Goal: Information Seeking & Learning: Learn about a topic

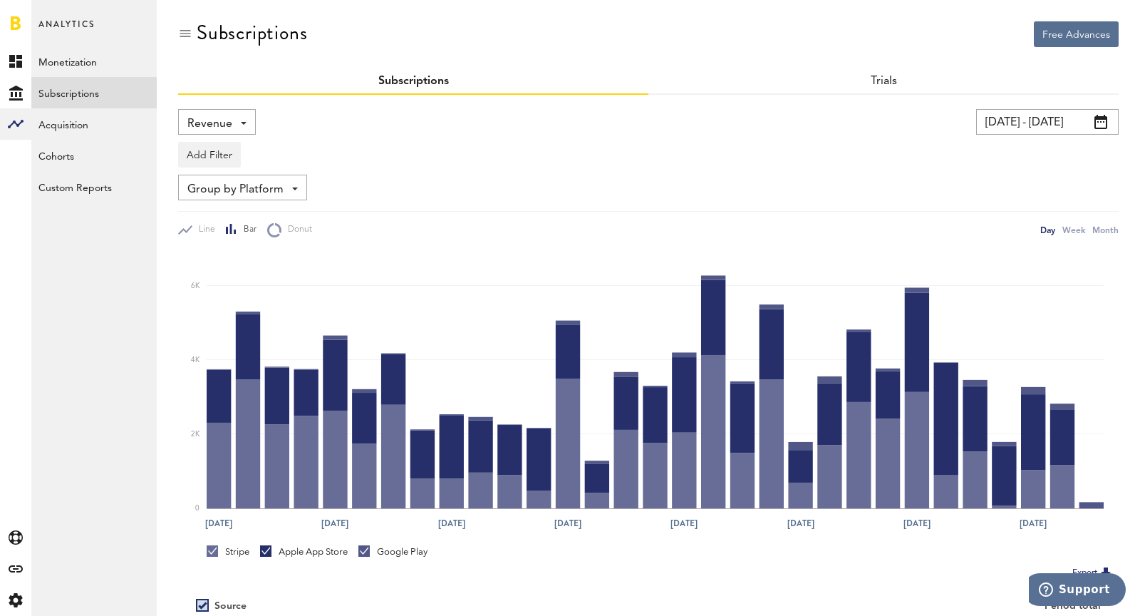
click at [224, 125] on span "Revenue" at bounding box center [209, 124] width 45 height 24
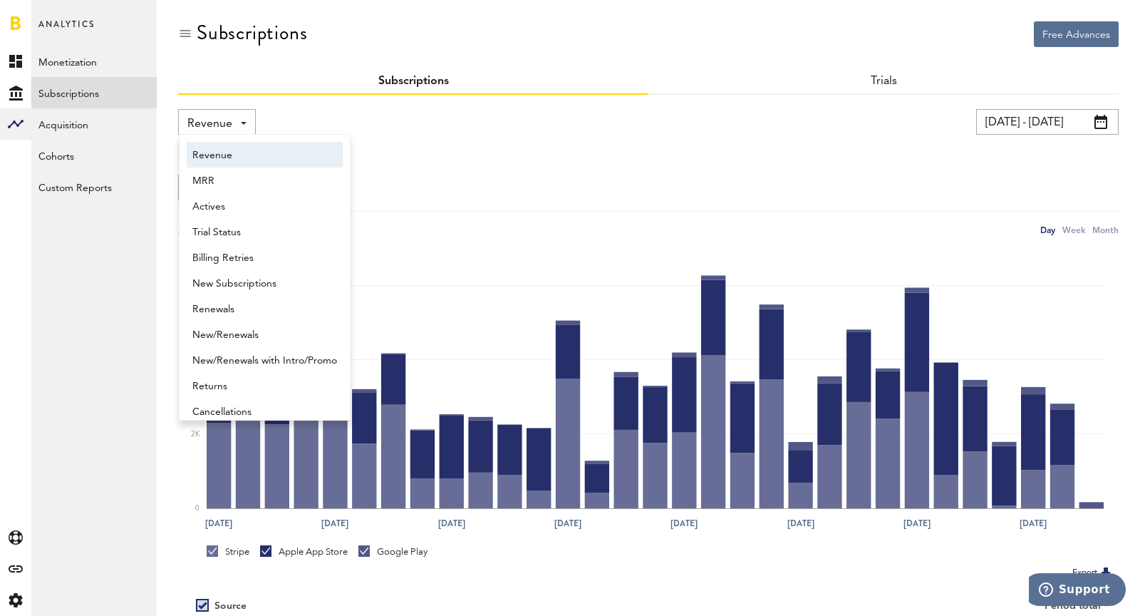
scroll to position [7, 0]
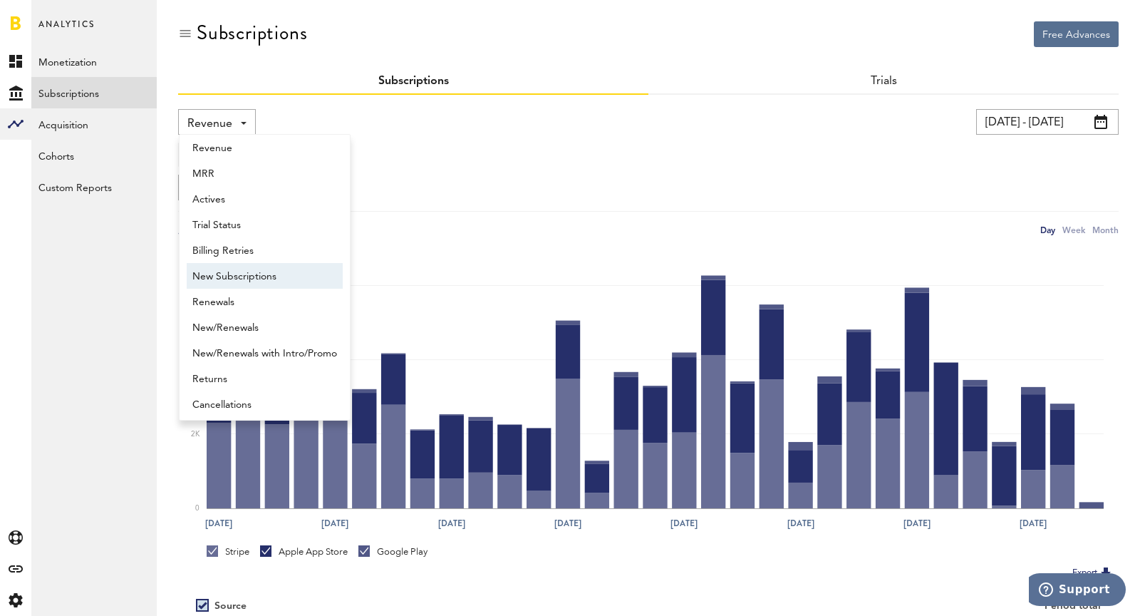
click at [254, 276] on span "New Subscriptions" at bounding box center [264, 276] width 145 height 24
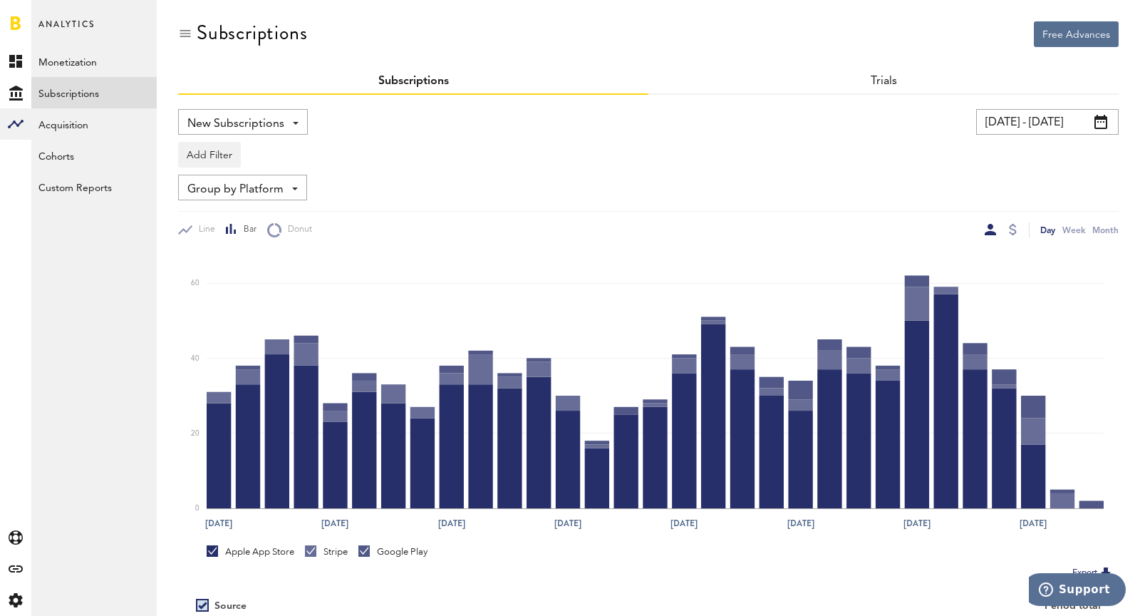
click at [1014, 116] on input "[DATE] - [DATE]" at bounding box center [1047, 122] width 143 height 26
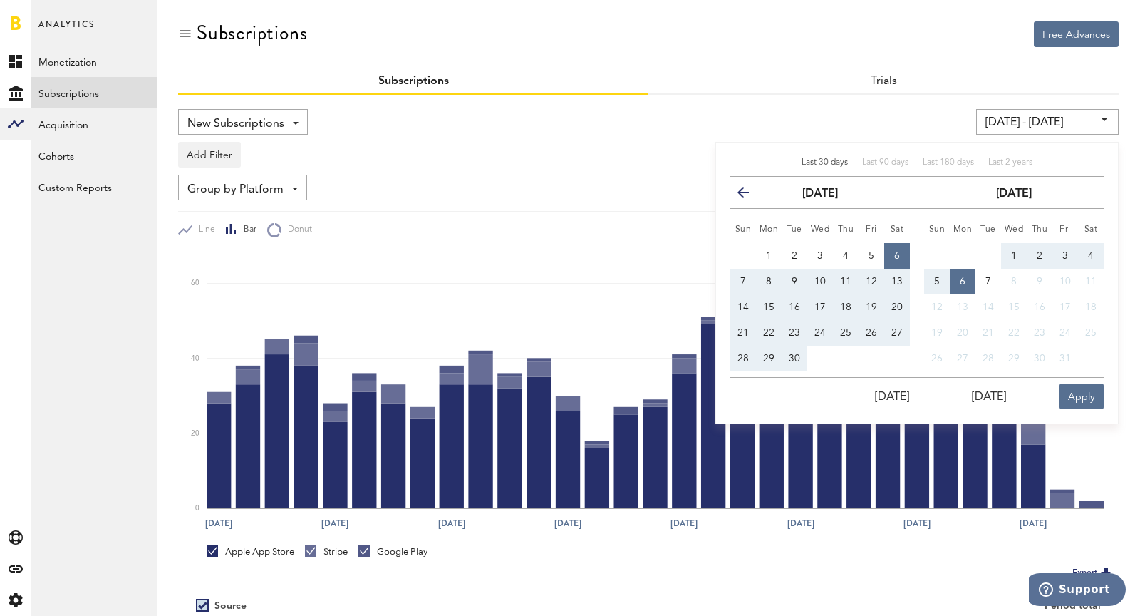
click at [733, 183] on th "previous" at bounding box center [743, 193] width 26 height 32
click at [735, 184] on th "previous" at bounding box center [743, 193] width 26 height 32
click at [749, 195] on icon "button" at bounding box center [749, 195] width 0 height 0
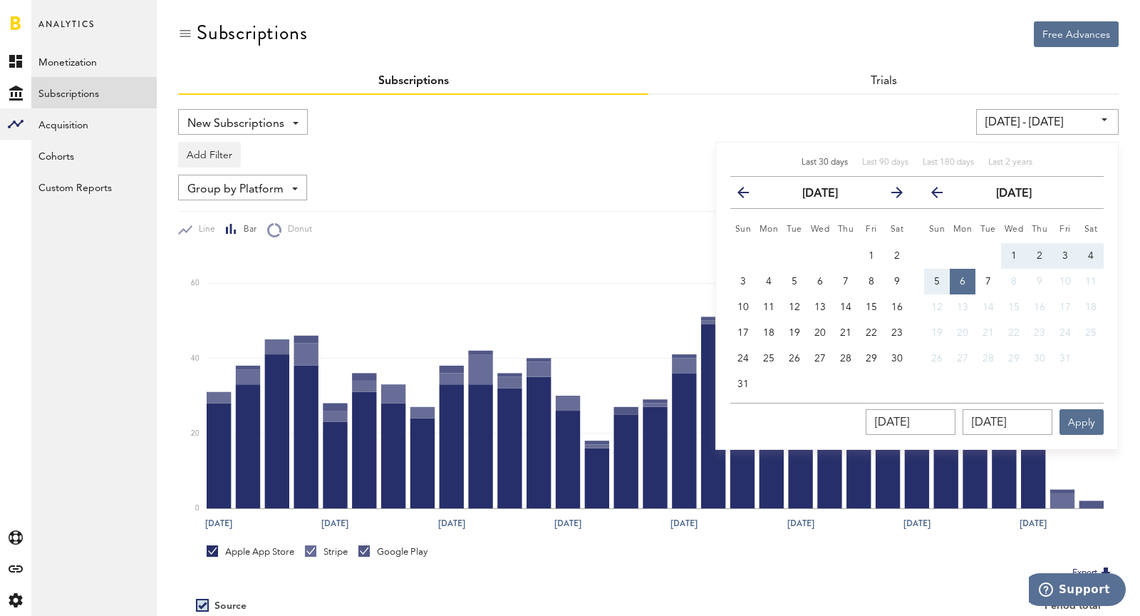
click at [749, 195] on icon "button" at bounding box center [749, 195] width 0 height 0
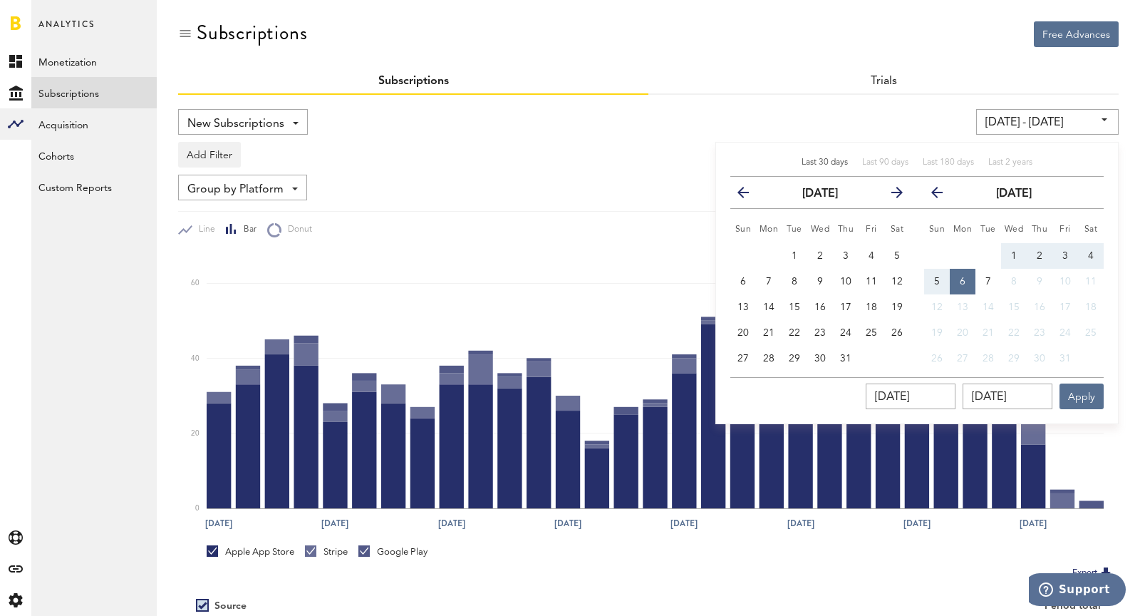
click at [749, 195] on icon "button" at bounding box center [749, 195] width 0 height 0
click at [793, 252] on span "1" at bounding box center [795, 256] width 6 height 10
type input "[DATE] - [DATE]"
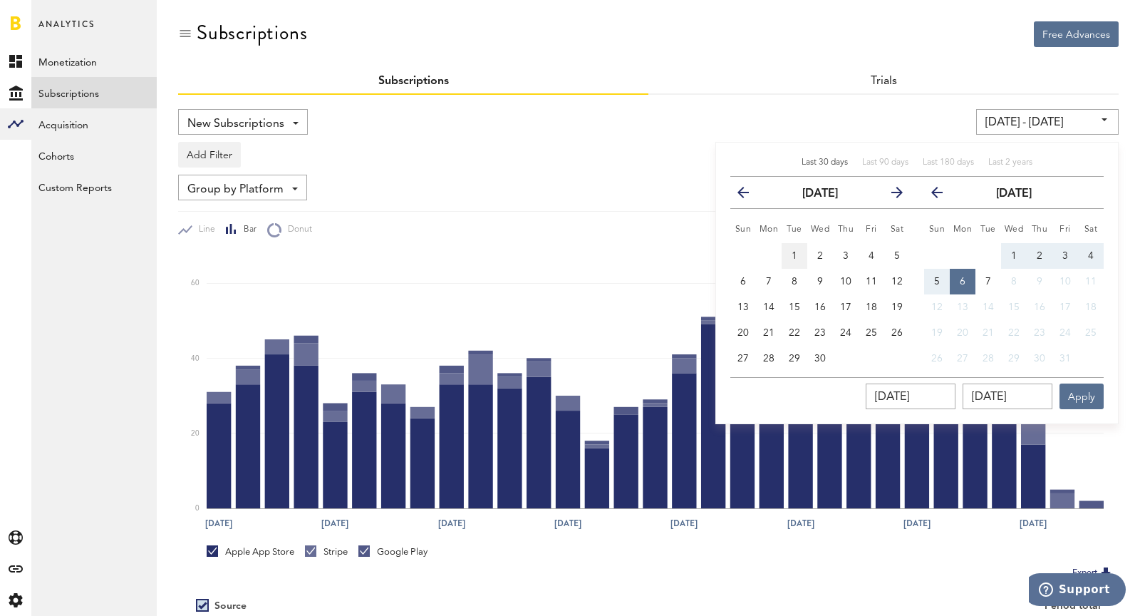
type input "[DATE]"
click at [943, 195] on icon "button" at bounding box center [943, 195] width 0 height 0
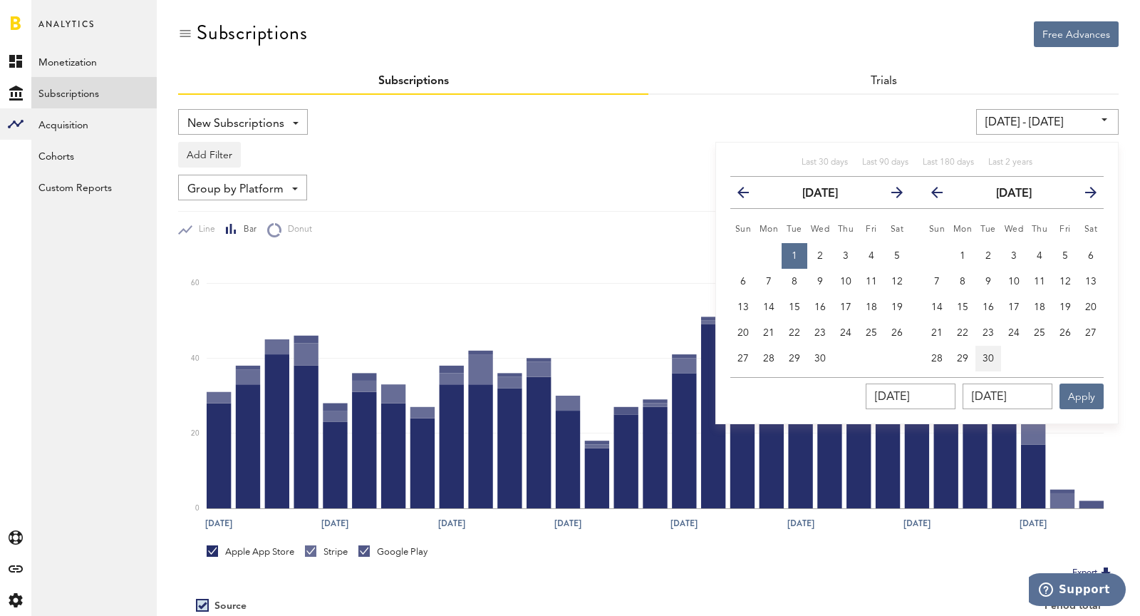
click at [989, 348] on button "30" at bounding box center [988, 359] width 26 height 26
type input "[DATE] - [DATE]"
type input "[DATE]"
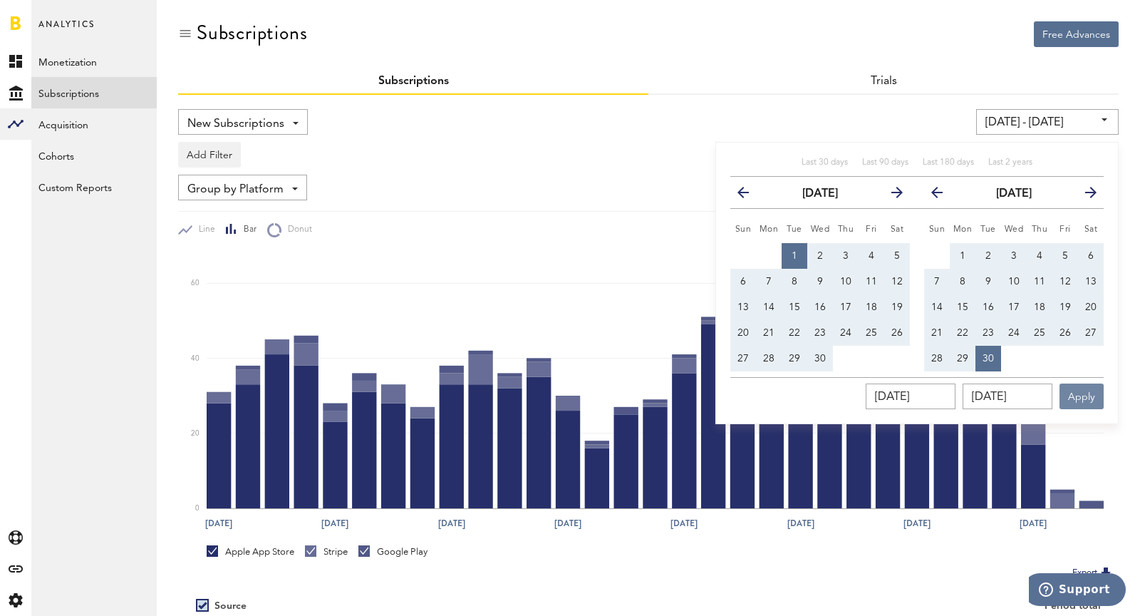
click at [1081, 403] on button "Apply" at bounding box center [1081, 396] width 44 height 26
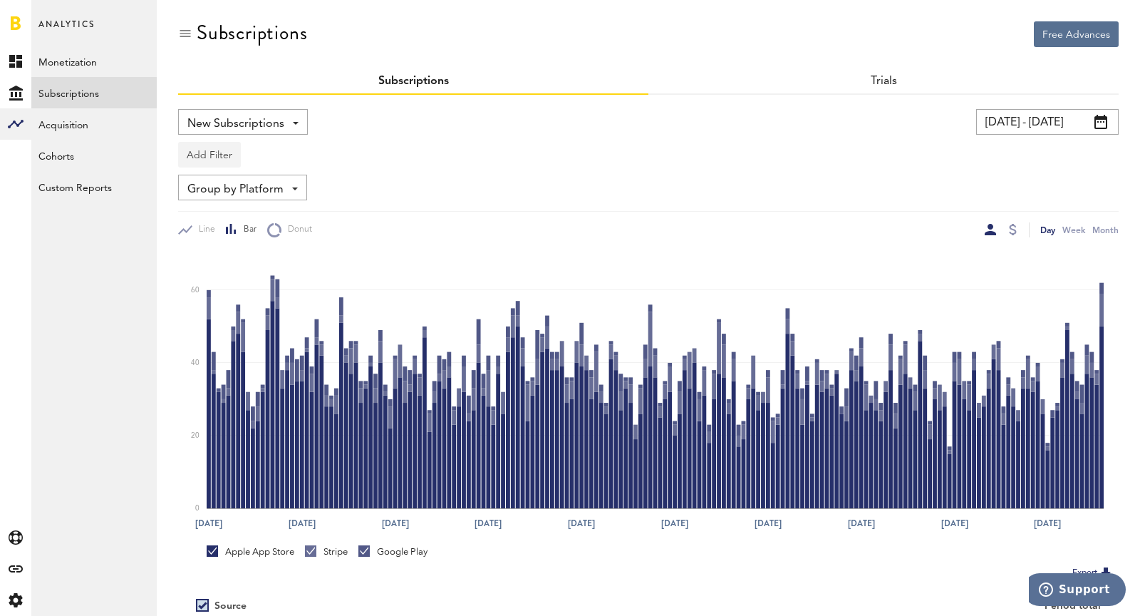
click at [209, 147] on button "Add Filter" at bounding box center [209, 155] width 63 height 26
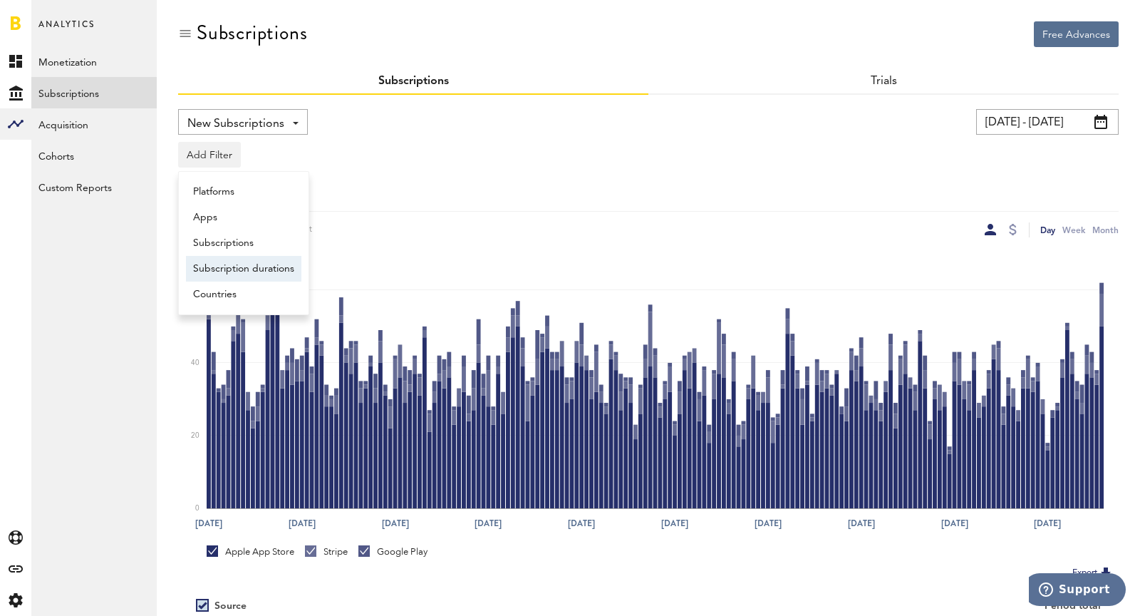
click at [251, 256] on li "Subscription durations" at bounding box center [243, 269] width 115 height 26
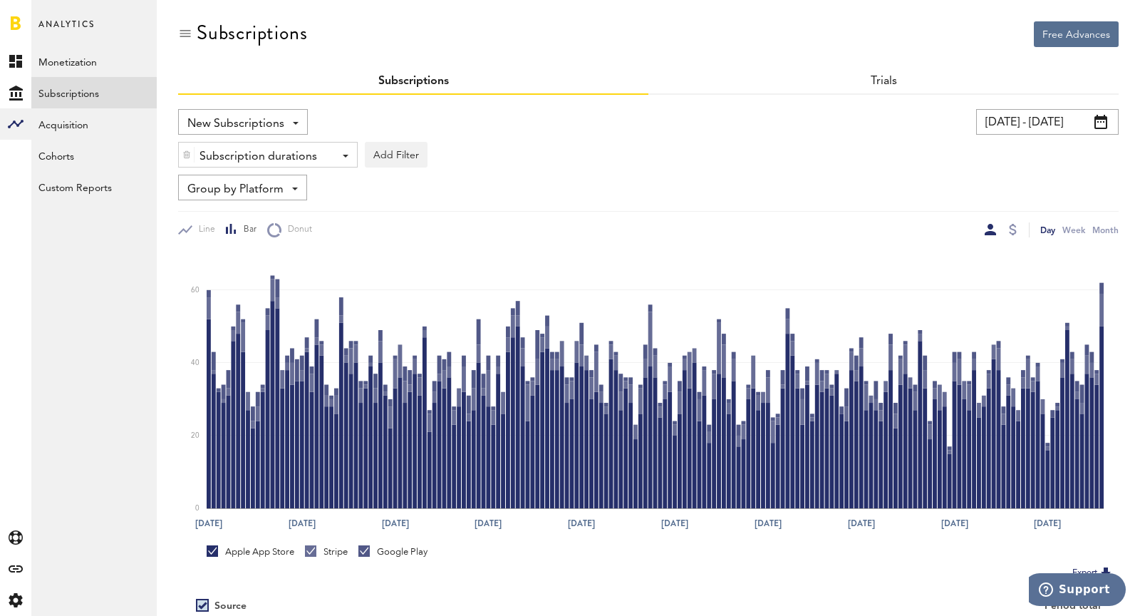
click at [200, 152] on div "Subscription durations" at bounding box center [263, 157] width 126 height 24
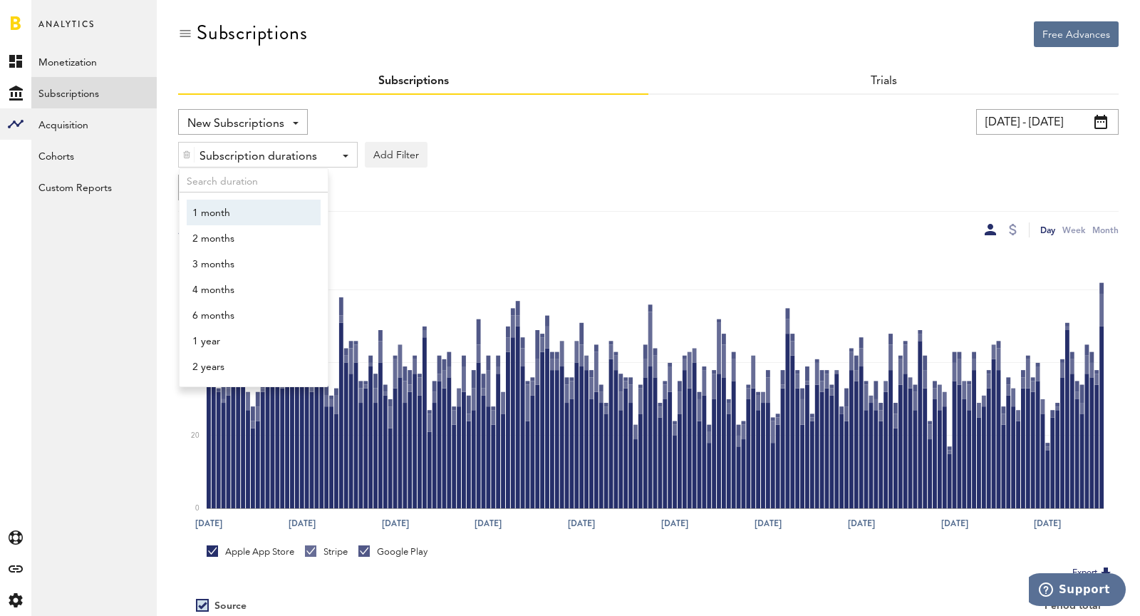
click at [208, 162] on div "Subscription durations" at bounding box center [263, 157] width 126 height 24
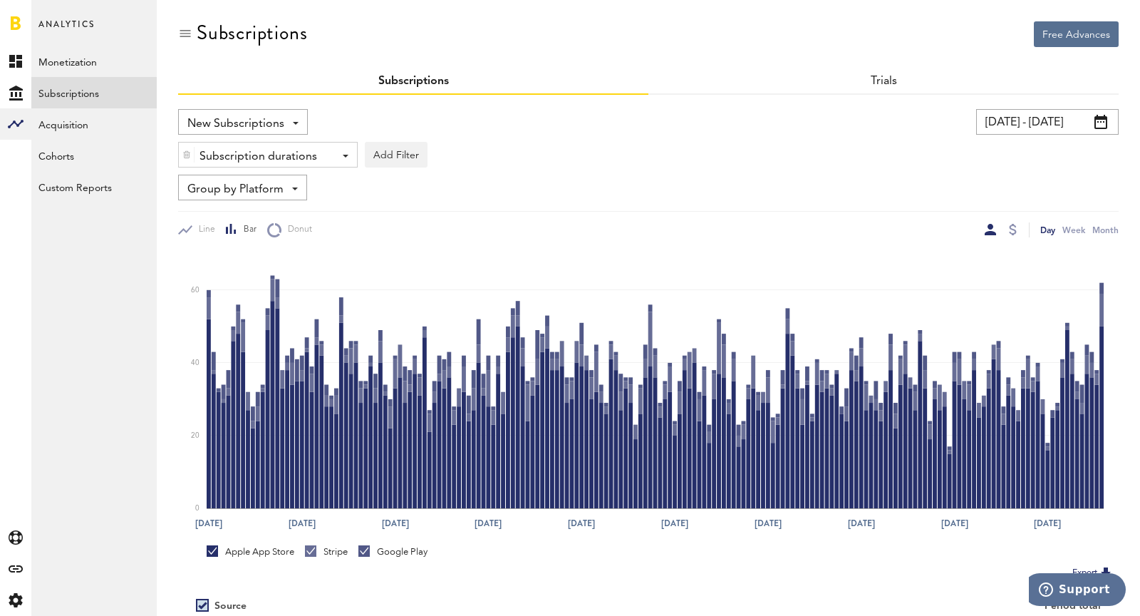
click at [180, 149] on div at bounding box center [187, 155] width 16 height 24
click at [192, 154] on button "Add Filter" at bounding box center [209, 155] width 63 height 26
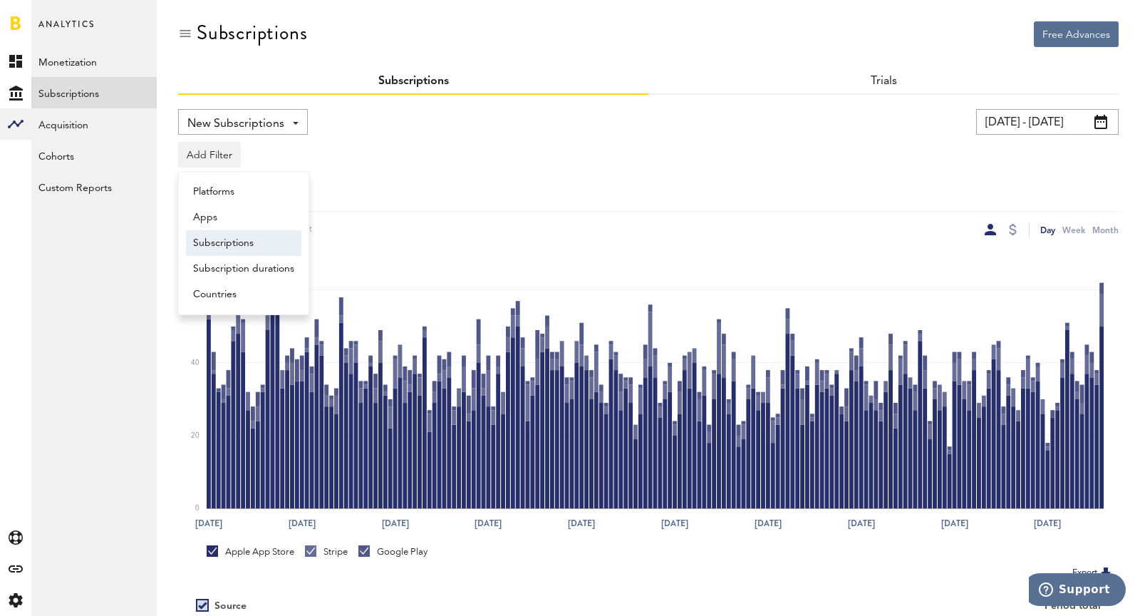
click at [236, 248] on li "Subscriptions" at bounding box center [243, 243] width 115 height 26
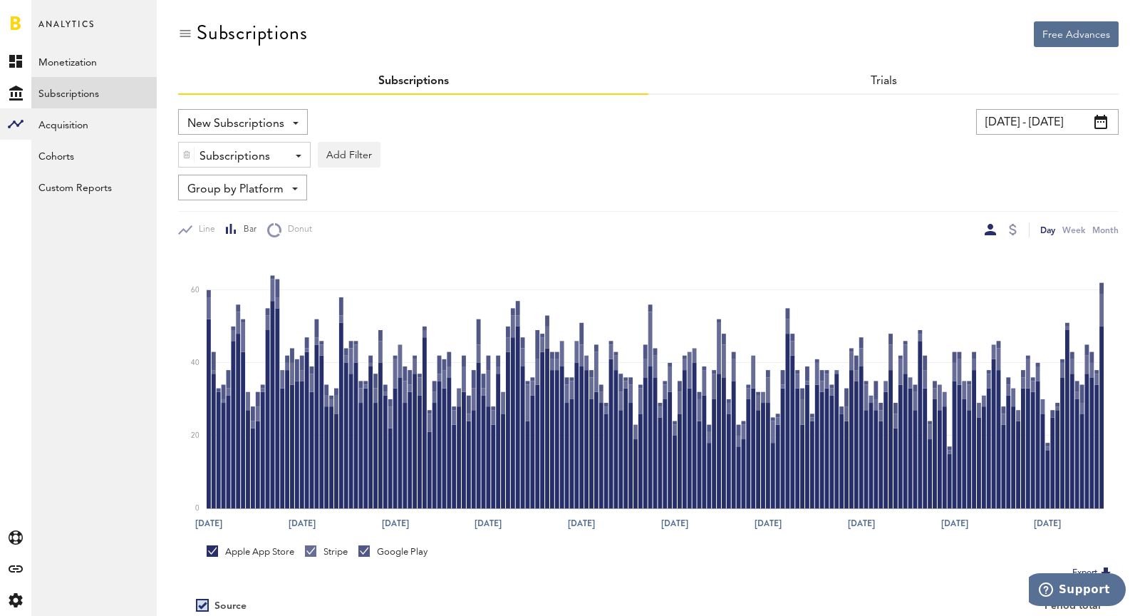
click at [209, 156] on div "Subscriptions" at bounding box center [239, 157] width 79 height 24
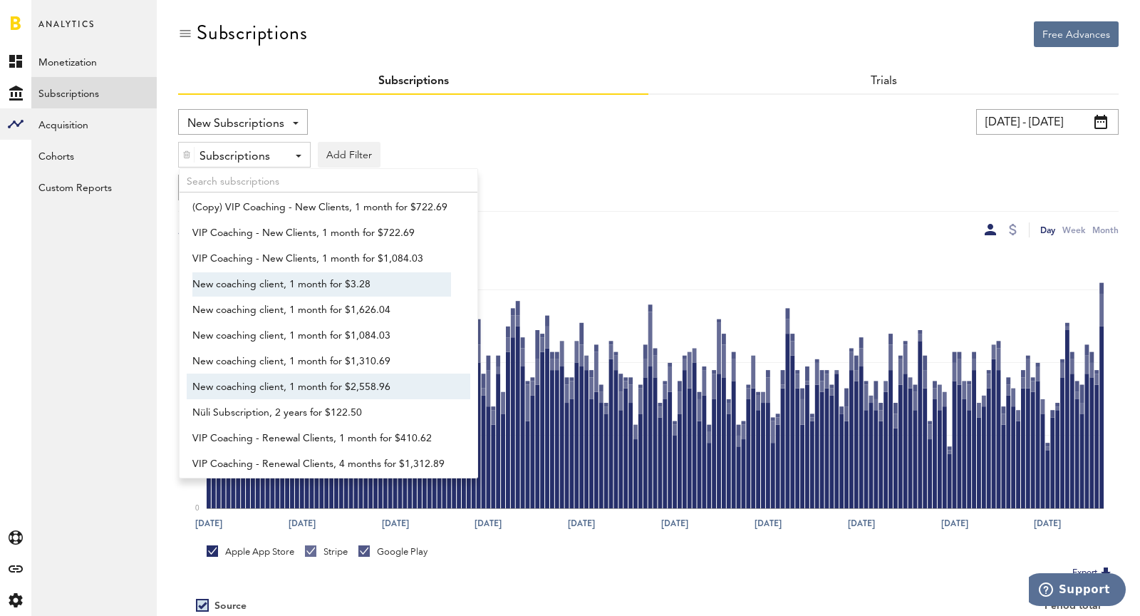
scroll to position [343, 0]
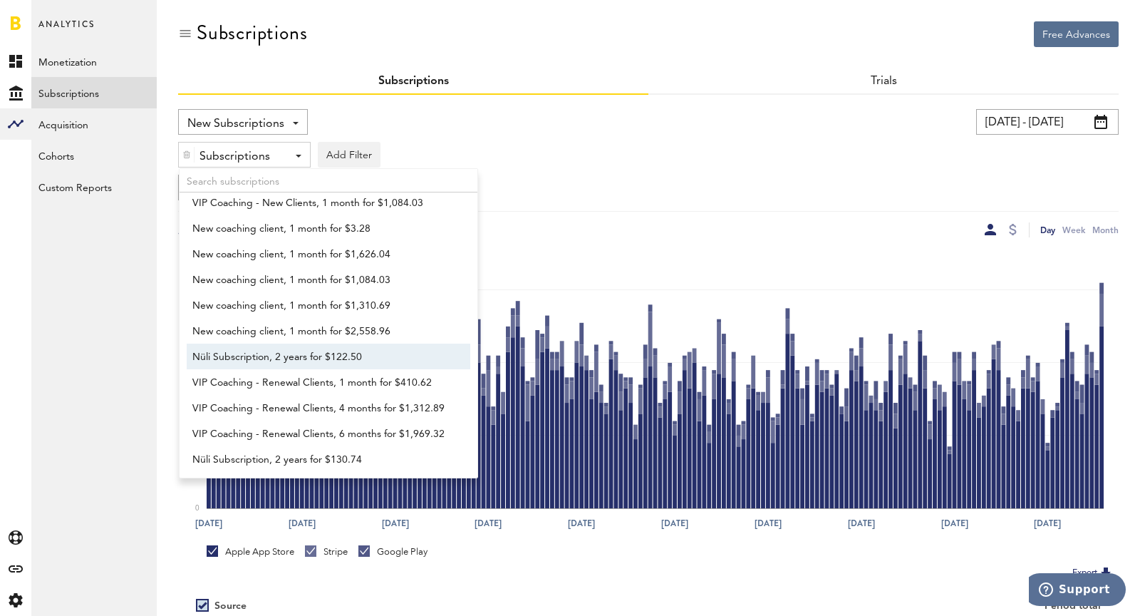
click at [254, 356] on span "Nüli Subscription, 2 years for $122.50" at bounding box center [321, 357] width 259 height 24
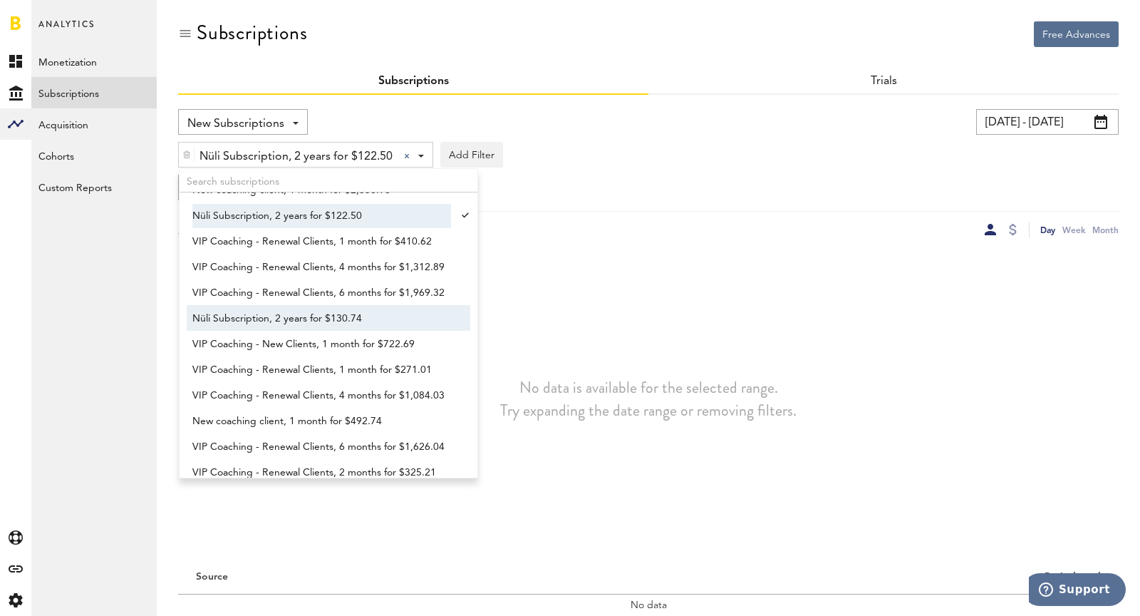
scroll to position [488, 0]
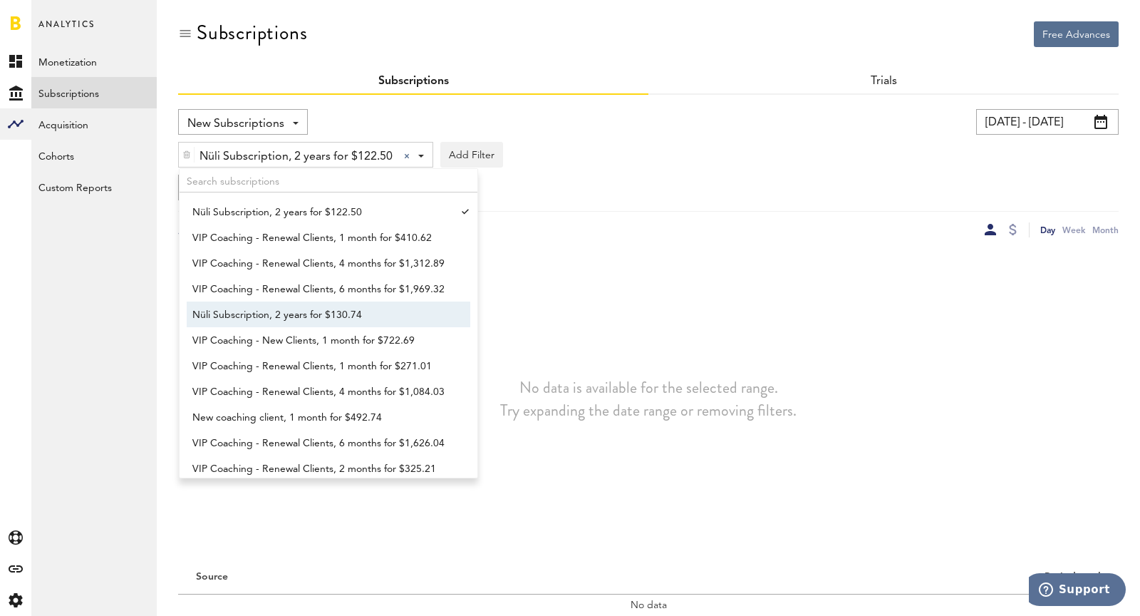
click at [225, 316] on span "Nüli Subscription, 2 years for $130.74" at bounding box center [321, 315] width 259 height 24
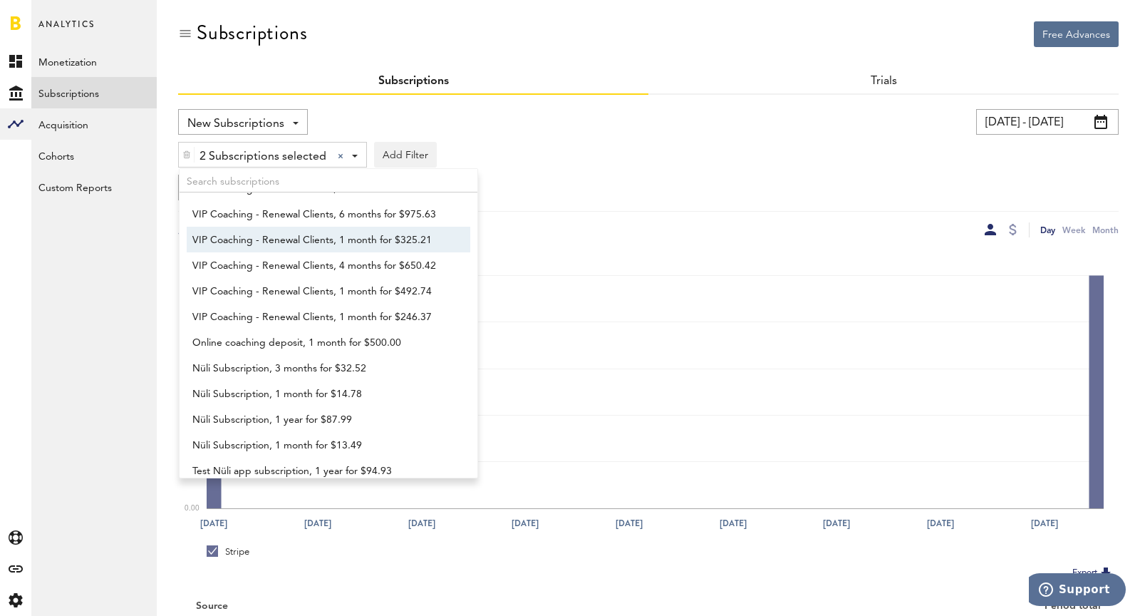
scroll to position [820, 0]
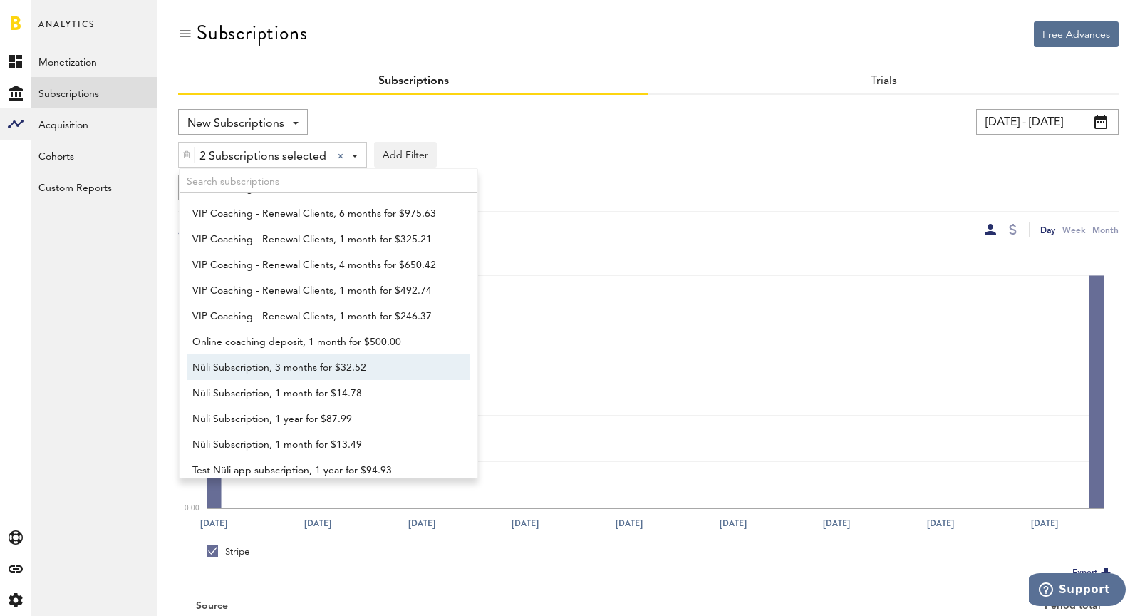
click at [286, 361] on span "Nüli Subscription, 3 months for $32.52" at bounding box center [321, 368] width 259 height 24
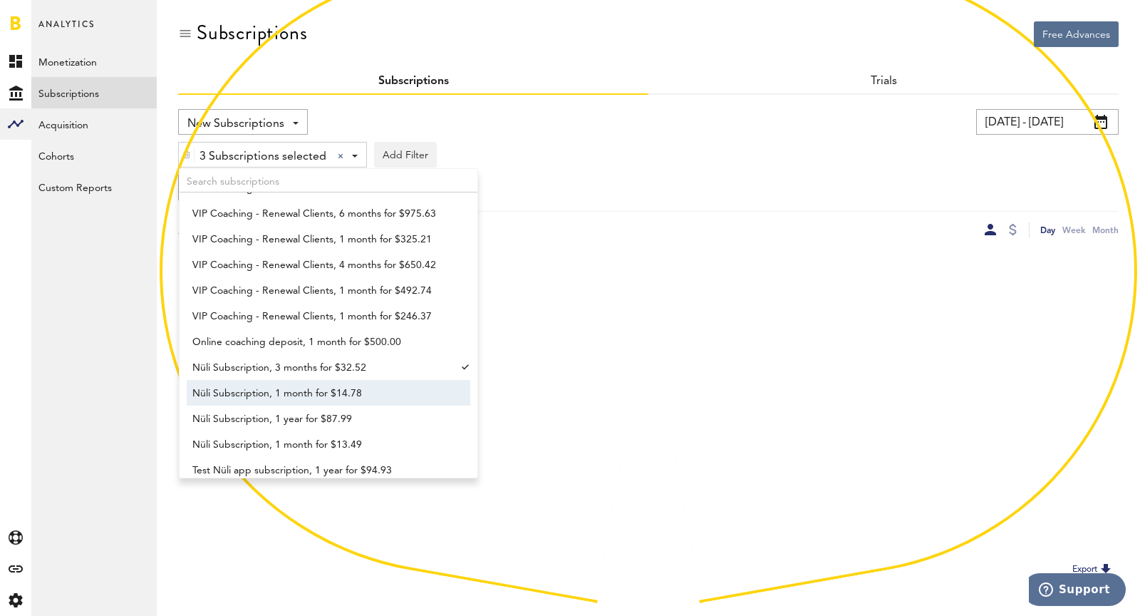
click at [297, 391] on span "Nüli Subscription, 1 month for $14.78" at bounding box center [321, 393] width 259 height 24
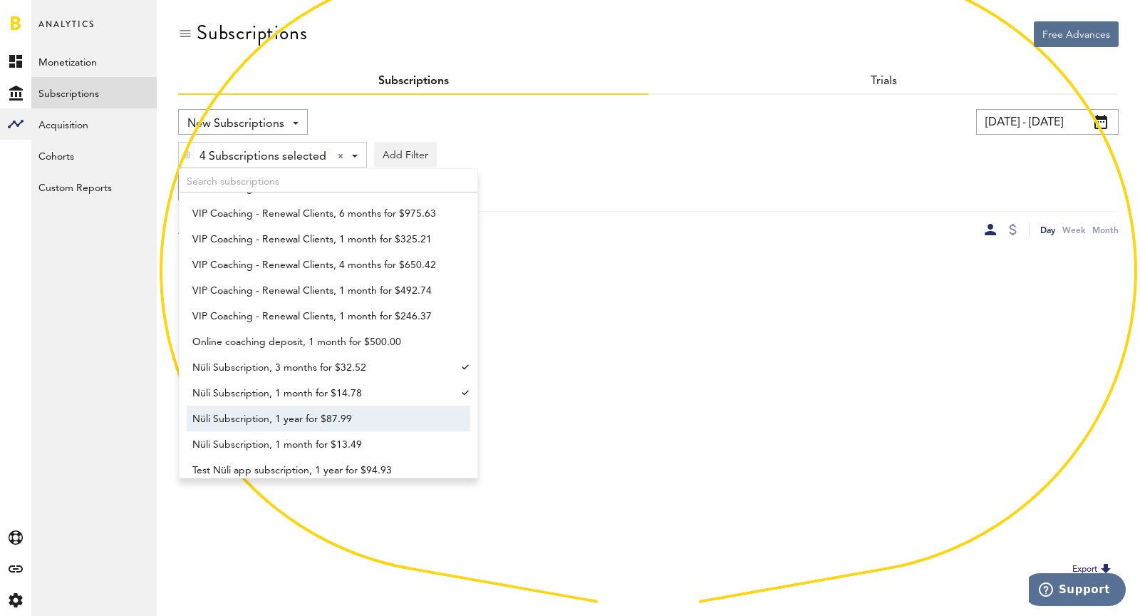
click at [312, 420] on span "Nüli Subscription, 1 year for $87.99" at bounding box center [321, 419] width 259 height 24
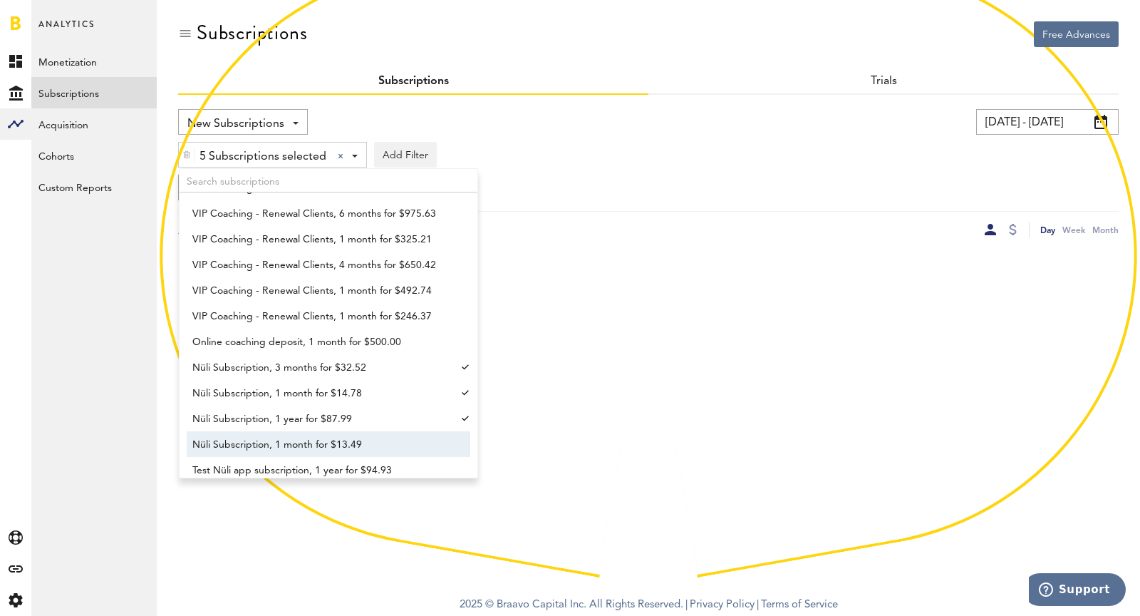
click at [328, 450] on span "Nüli Subscription, 1 month for $13.49" at bounding box center [321, 444] width 259 height 24
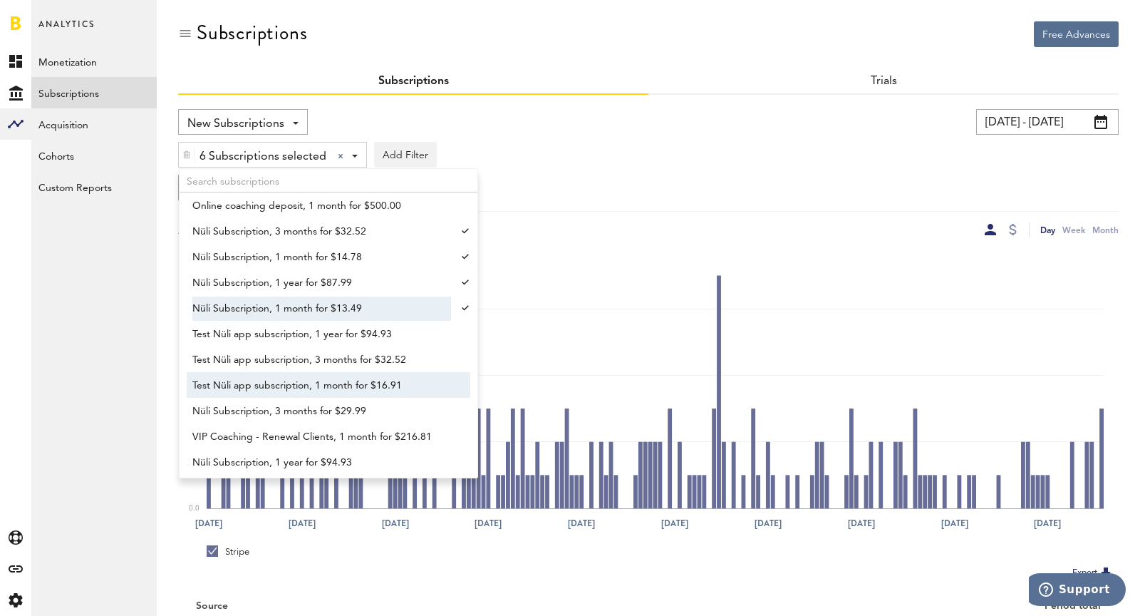
scroll to position [959, 0]
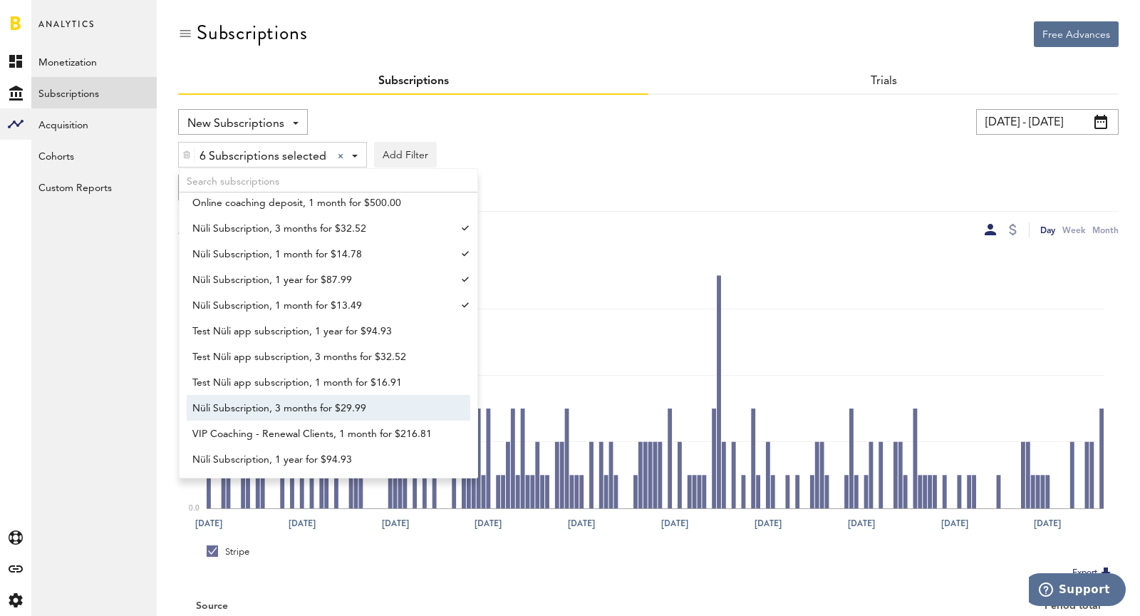
click at [300, 406] on span "Nüli Subscription, 3 months for $29.99" at bounding box center [321, 408] width 259 height 24
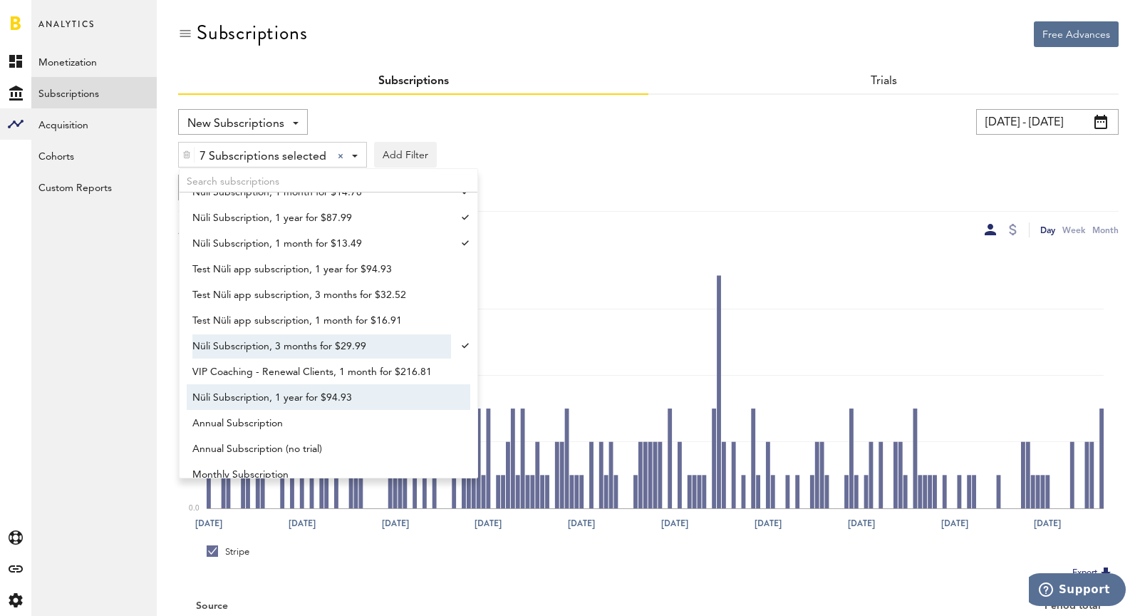
click at [300, 406] on span "Nüli Subscription, 1 year for $94.93" at bounding box center [321, 397] width 259 height 24
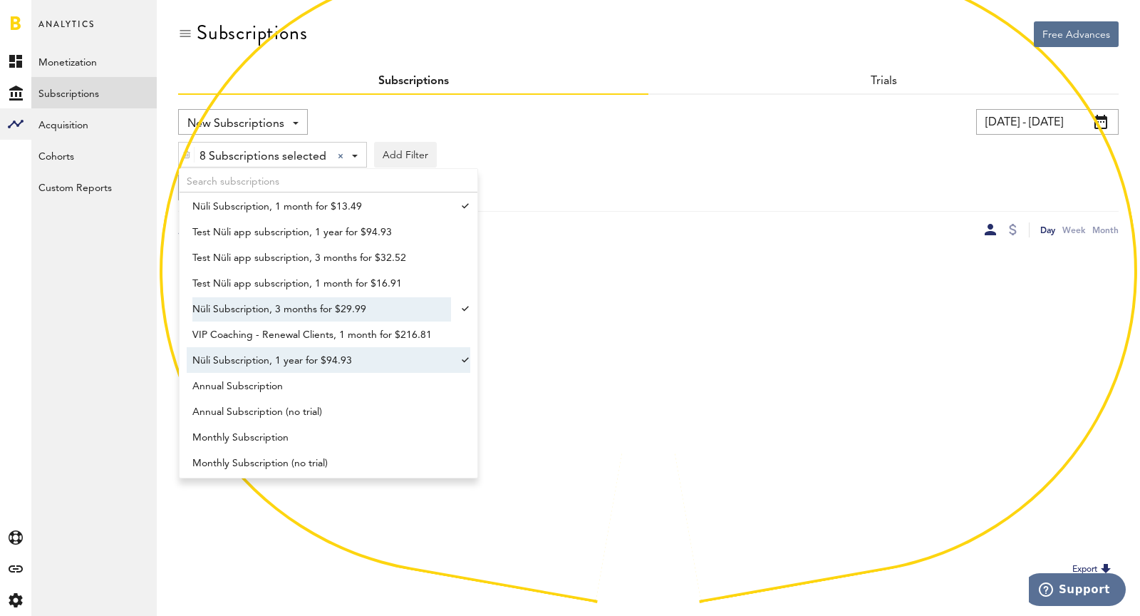
scroll to position [1072, 0]
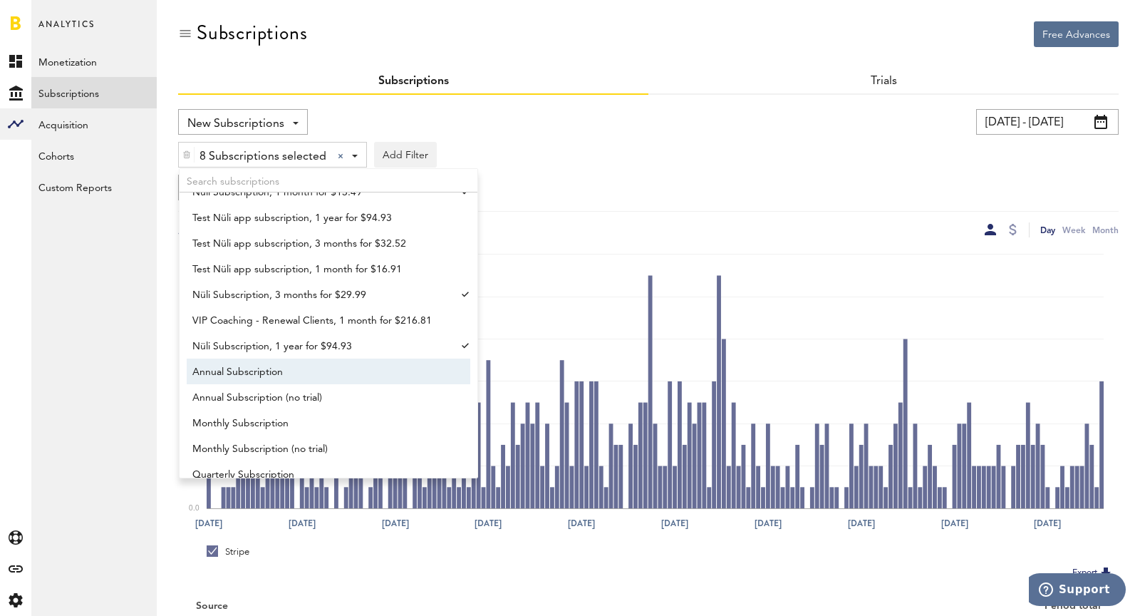
click at [284, 367] on span "Annual Subscription" at bounding box center [321, 372] width 259 height 24
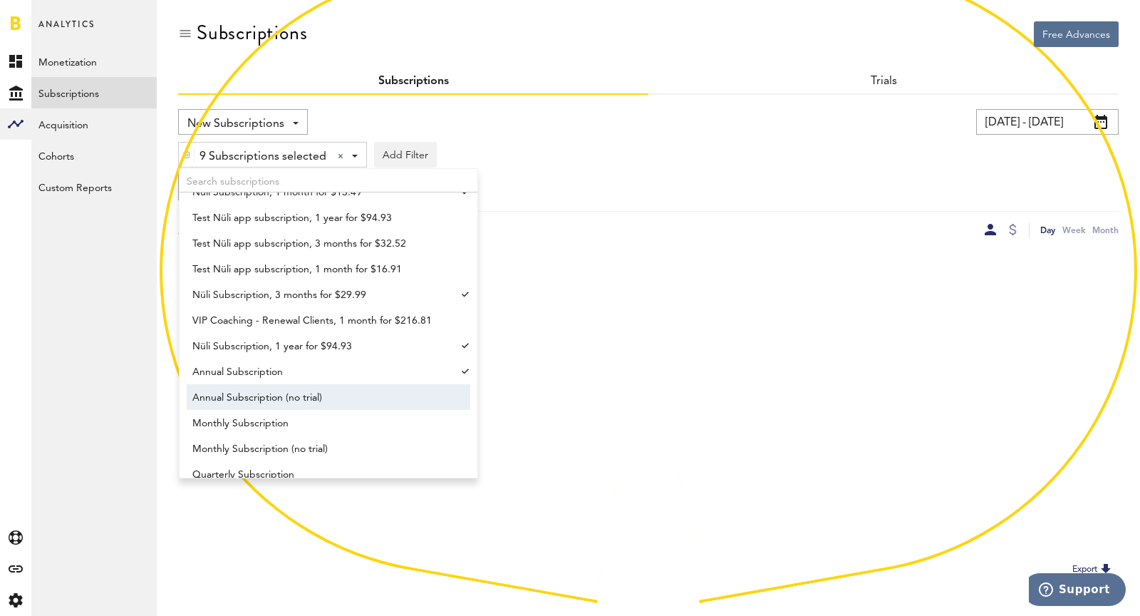
click at [307, 395] on span "Annual Subscription (no trial)" at bounding box center [321, 397] width 259 height 24
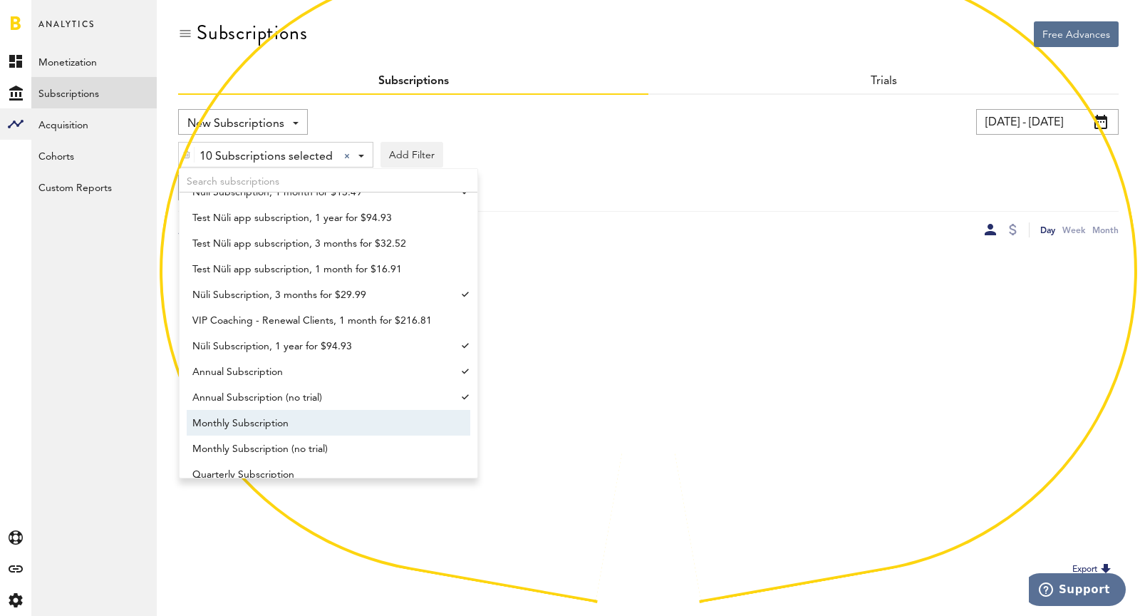
click at [317, 428] on span "Monthly Subscription" at bounding box center [321, 423] width 259 height 24
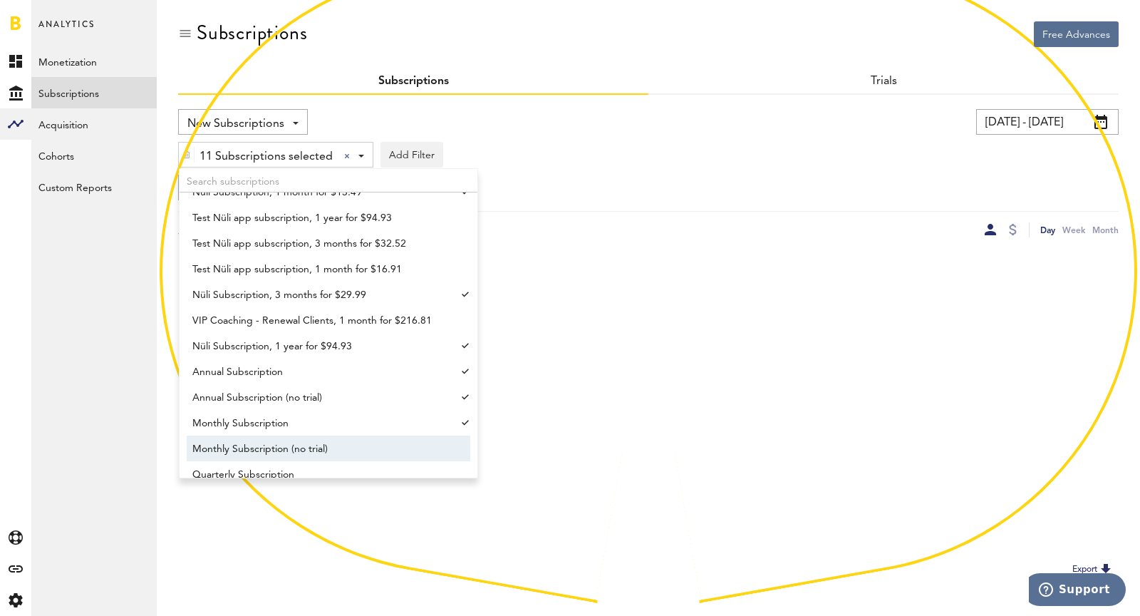
click at [334, 452] on span "Monthly Subscription (no trial)" at bounding box center [321, 449] width 259 height 24
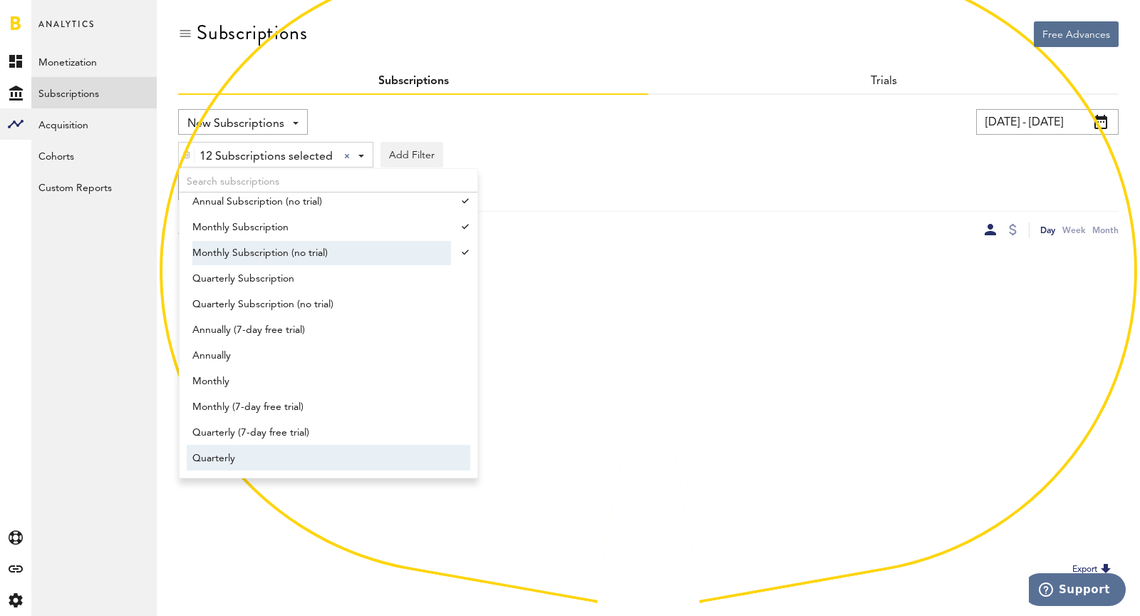
scroll to position [1283, 0]
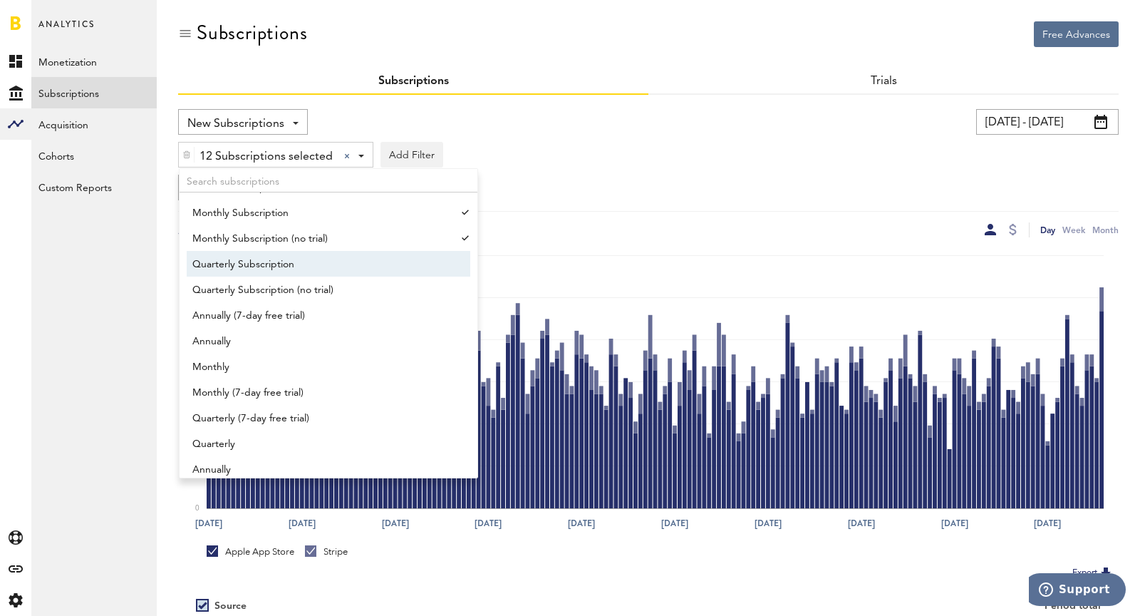
click at [260, 252] on span "Quarterly Subscription" at bounding box center [321, 264] width 259 height 24
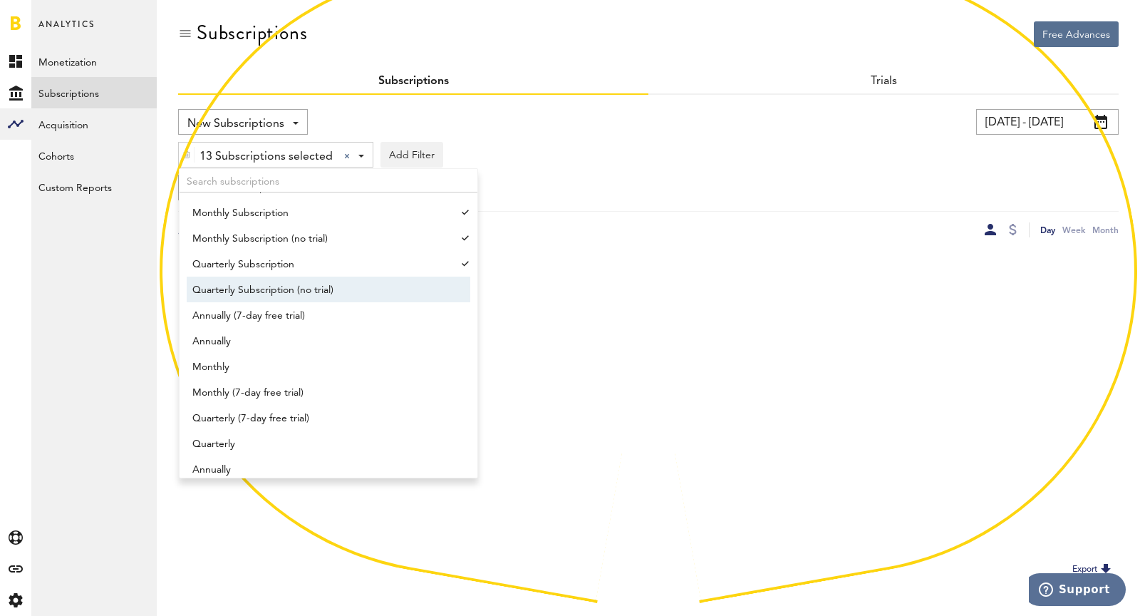
click at [280, 281] on span "Quarterly Subscription (no trial)" at bounding box center [321, 290] width 259 height 24
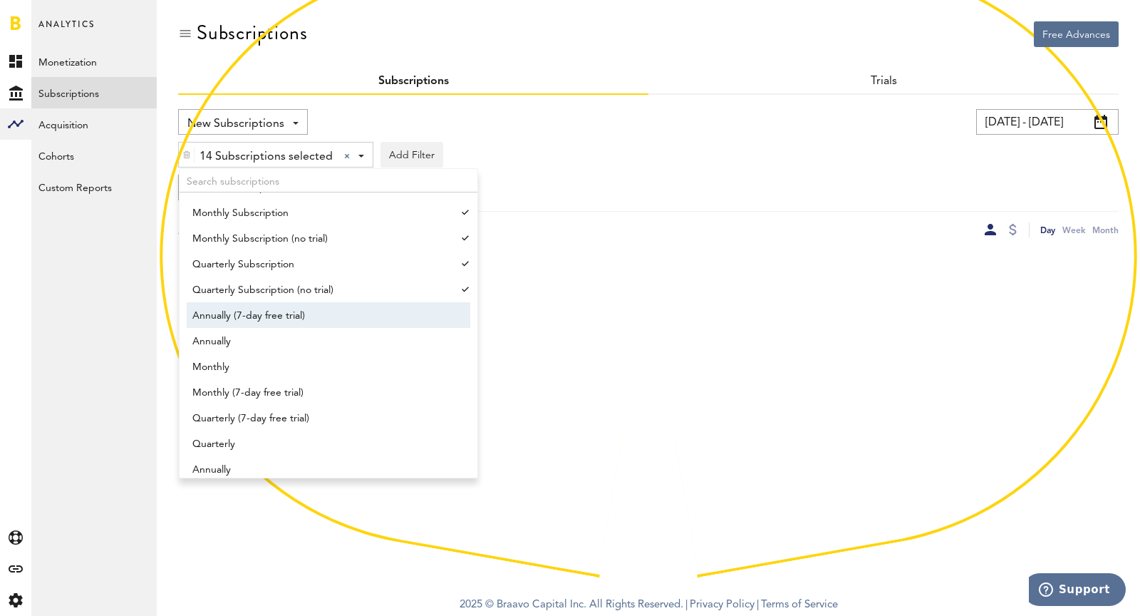
click at [296, 316] on span "Annually (7-day free trial)" at bounding box center [321, 316] width 259 height 24
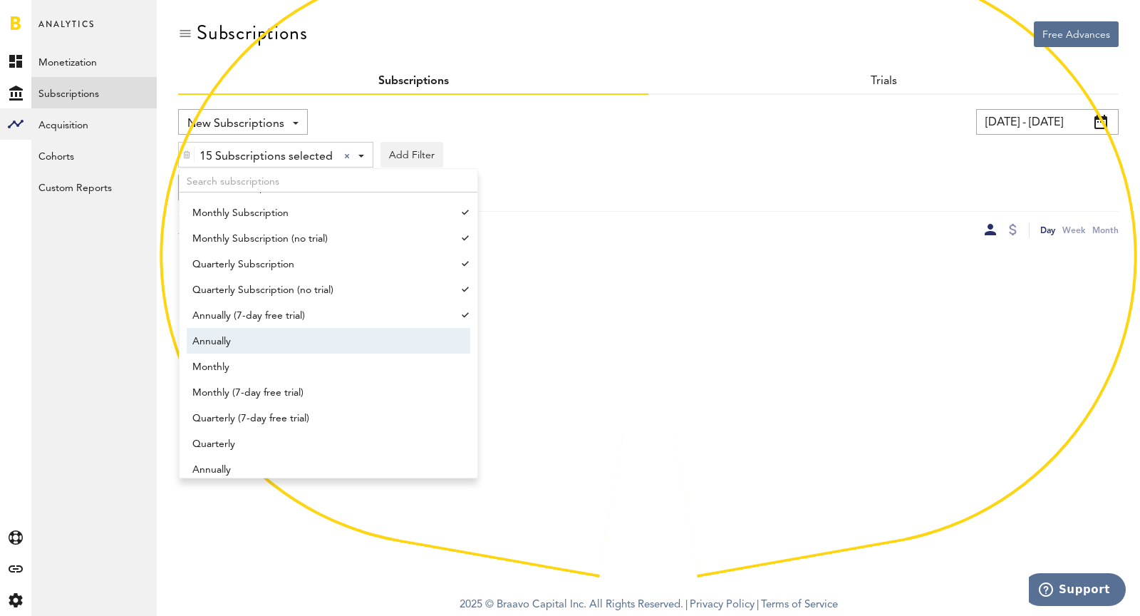
click at [314, 338] on span "Annually" at bounding box center [321, 341] width 259 height 24
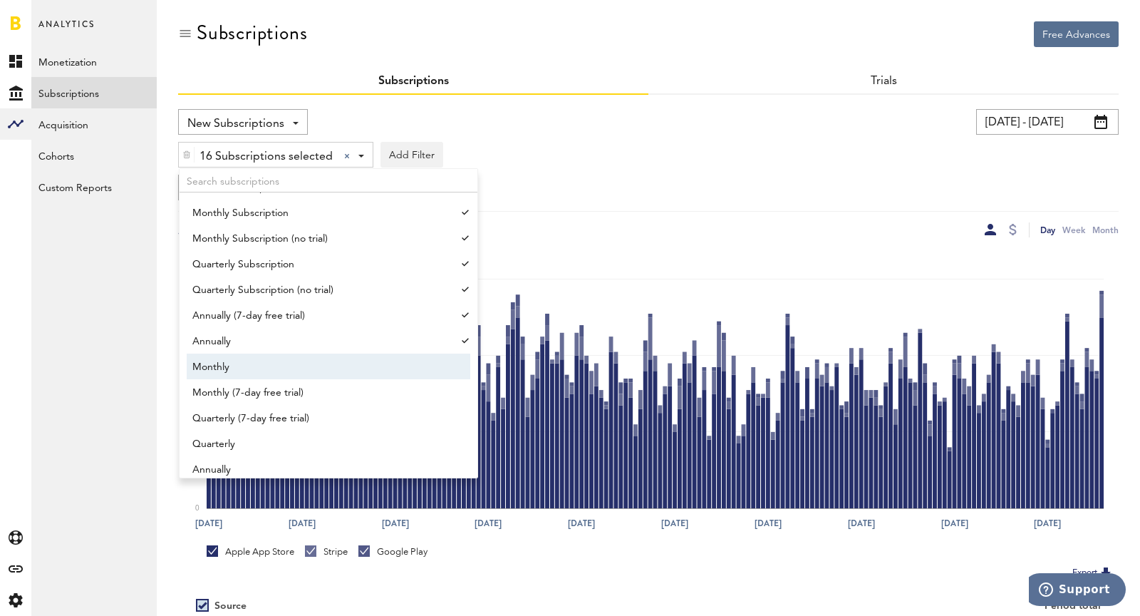
click at [303, 364] on span "Monthly" at bounding box center [321, 367] width 259 height 24
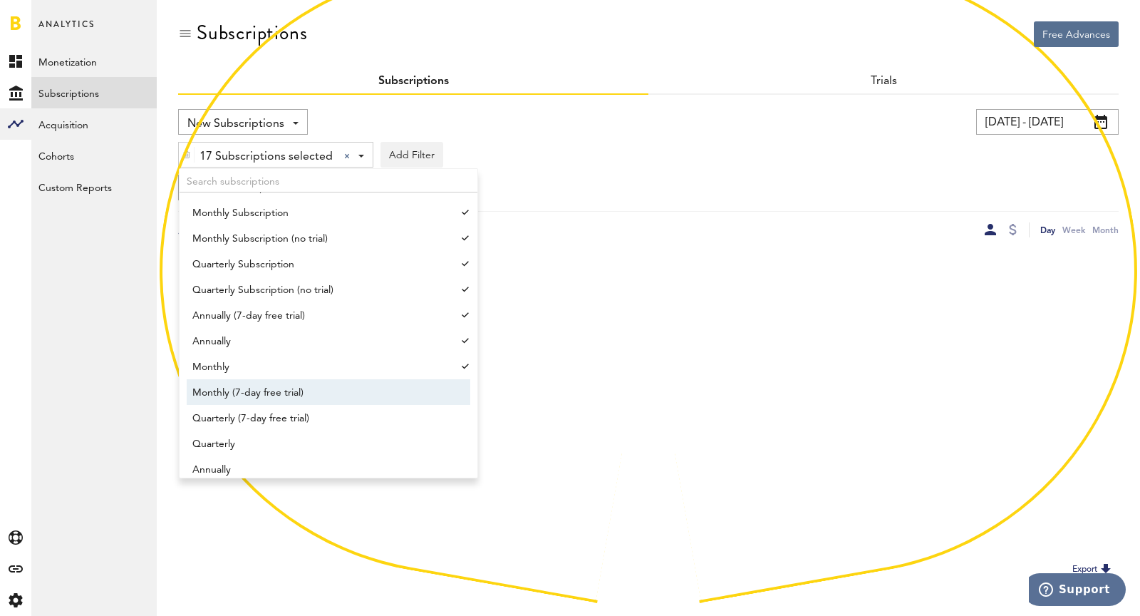
click at [314, 393] on span "Monthly (7-day free trial)" at bounding box center [321, 392] width 259 height 24
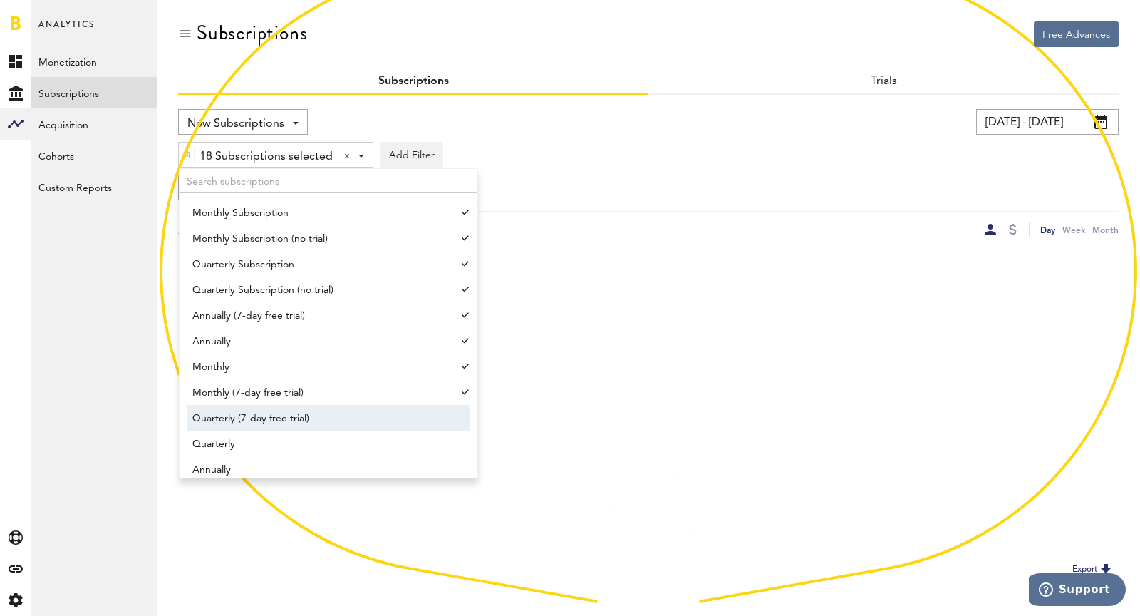
click at [340, 421] on span "Quarterly (7-day free trial)" at bounding box center [321, 418] width 259 height 24
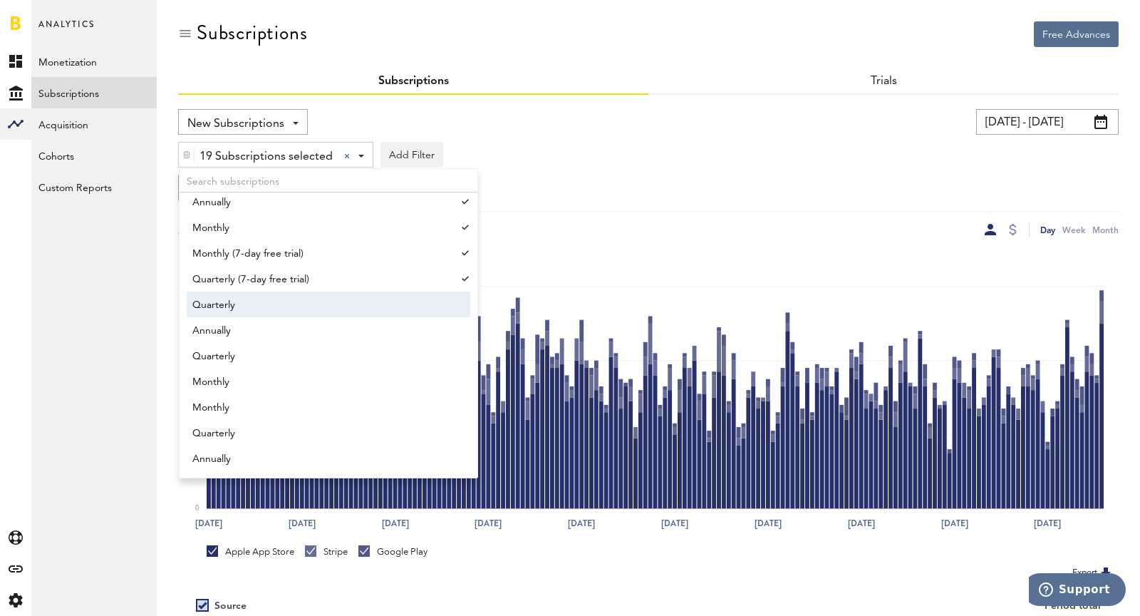
click at [291, 315] on span "Quarterly" at bounding box center [321, 305] width 259 height 24
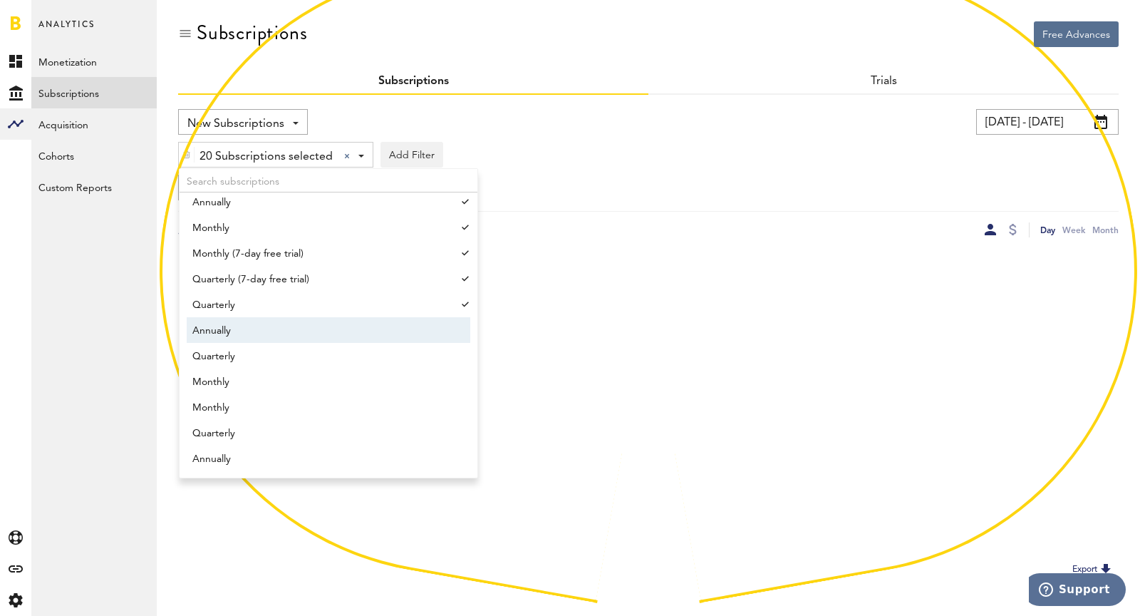
click at [294, 336] on span "Annually" at bounding box center [321, 330] width 259 height 24
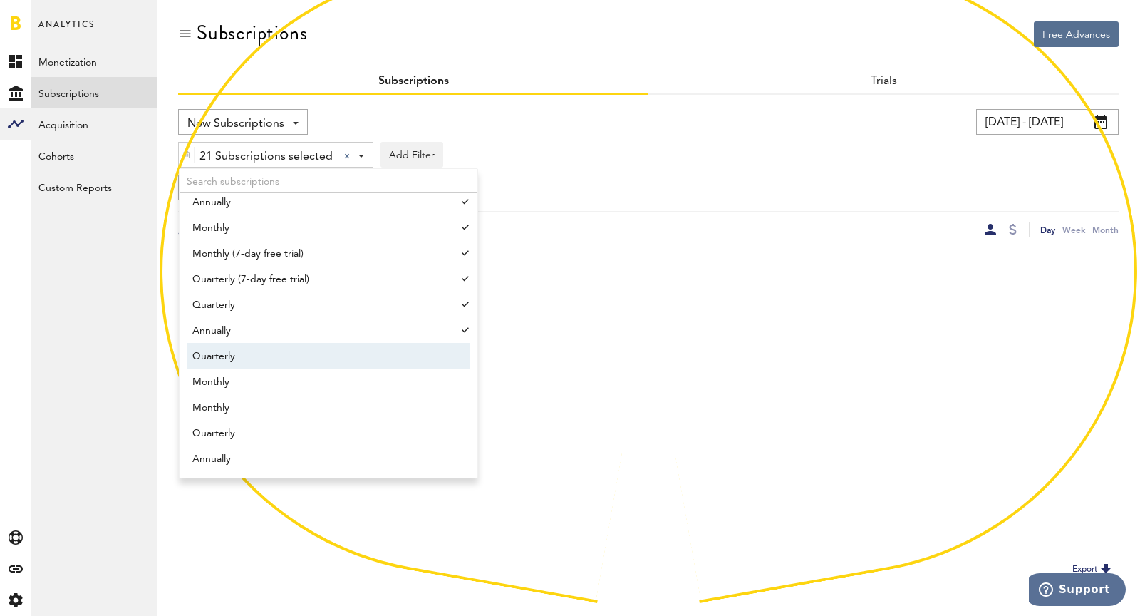
click at [299, 350] on span "Quarterly" at bounding box center [321, 356] width 259 height 24
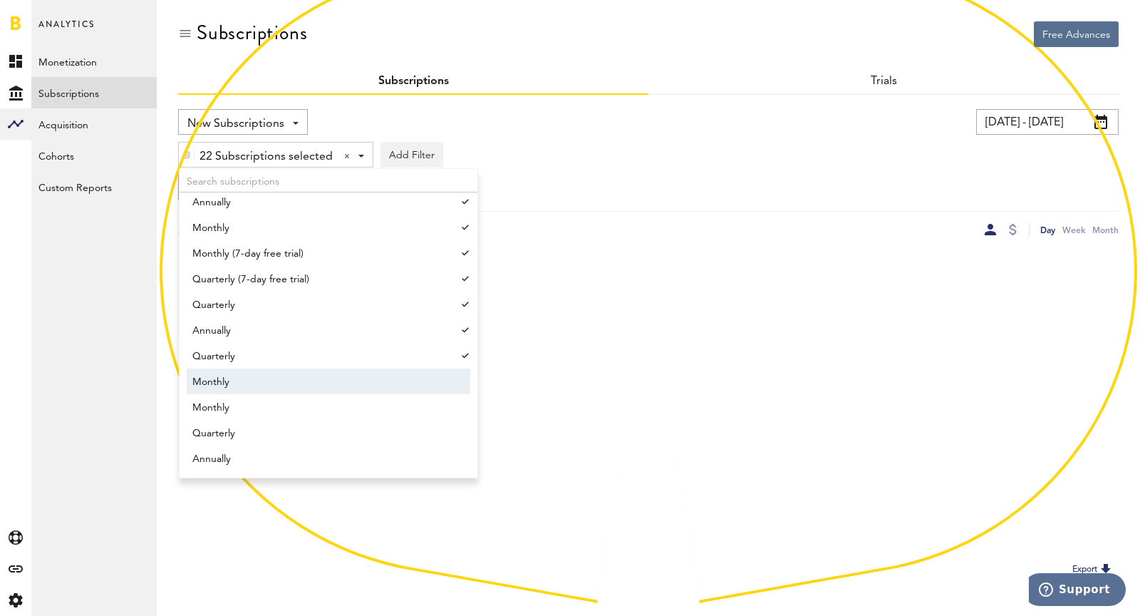
click at [304, 375] on span "Monthly" at bounding box center [321, 382] width 259 height 24
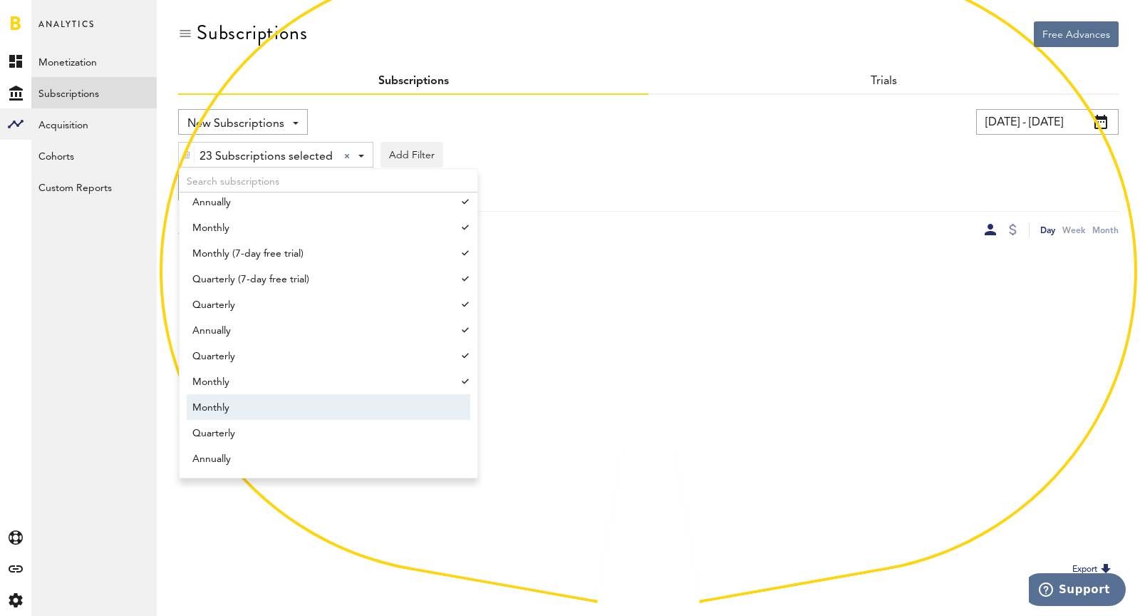
click at [316, 406] on span "Monthly" at bounding box center [321, 407] width 259 height 24
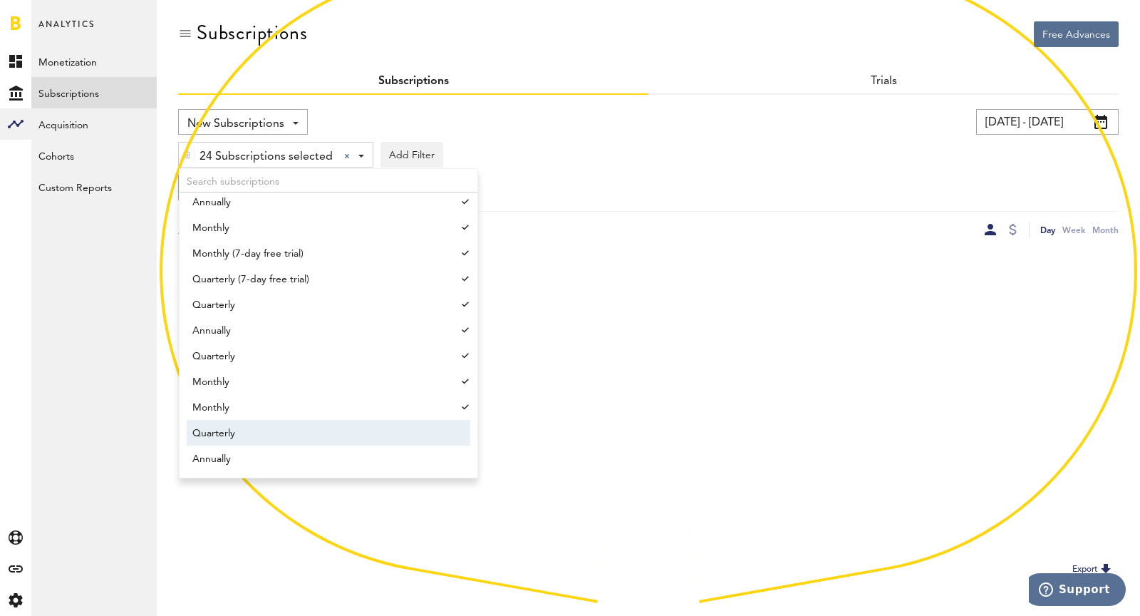
click at [316, 431] on span "Quarterly" at bounding box center [321, 433] width 259 height 24
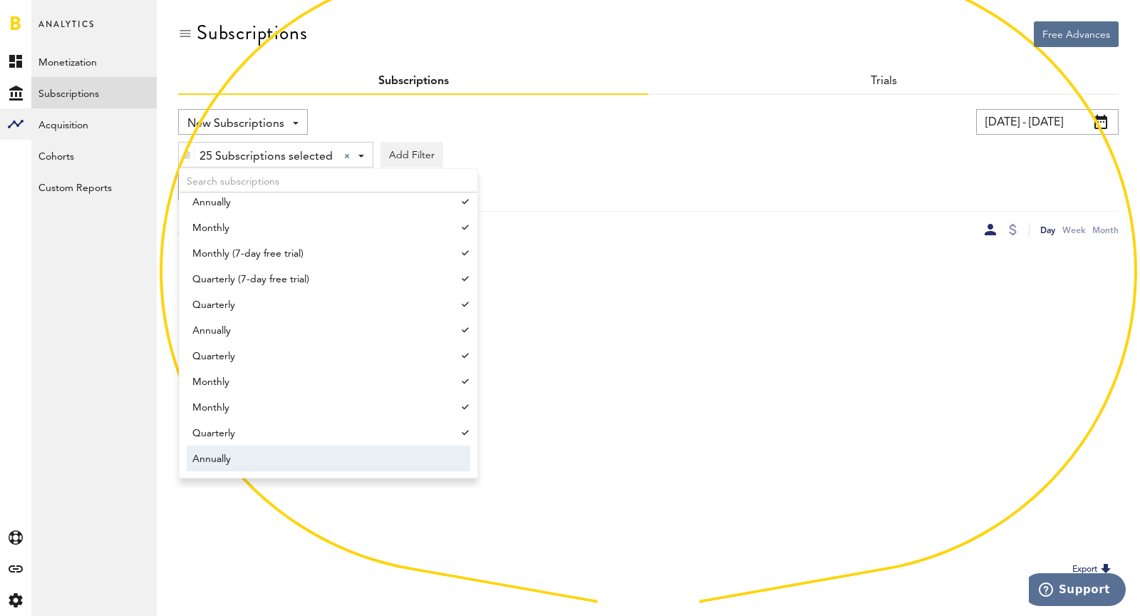
click at [323, 460] on span "Annually" at bounding box center [321, 459] width 259 height 24
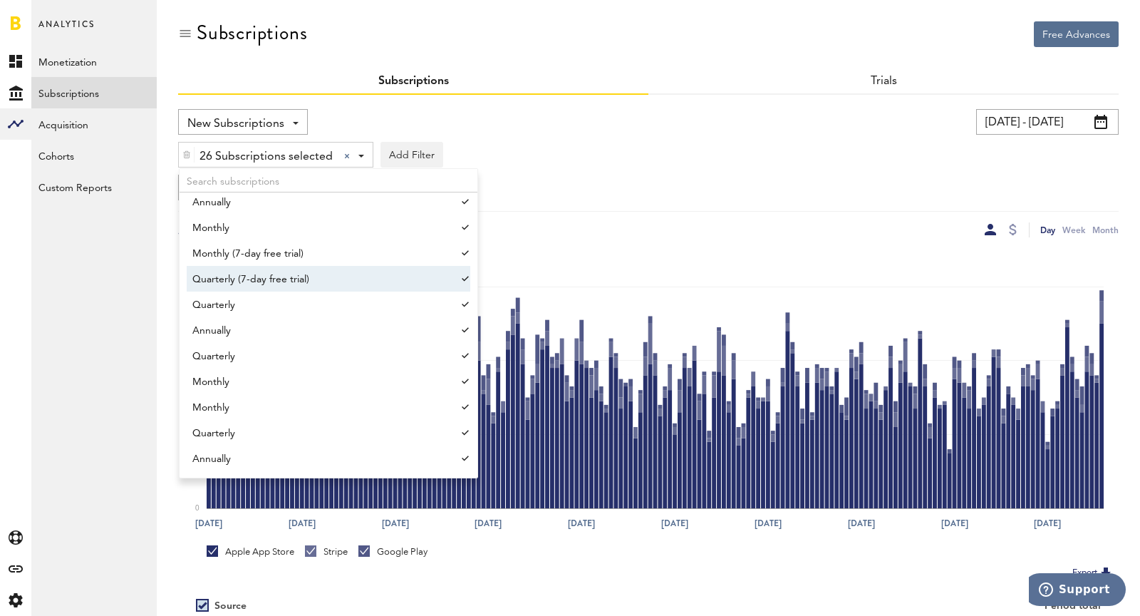
click at [737, 176] on div "Group by Platform Group by Platform Group by App Group by Subscription Group by…" at bounding box center [648, 188] width 941 height 26
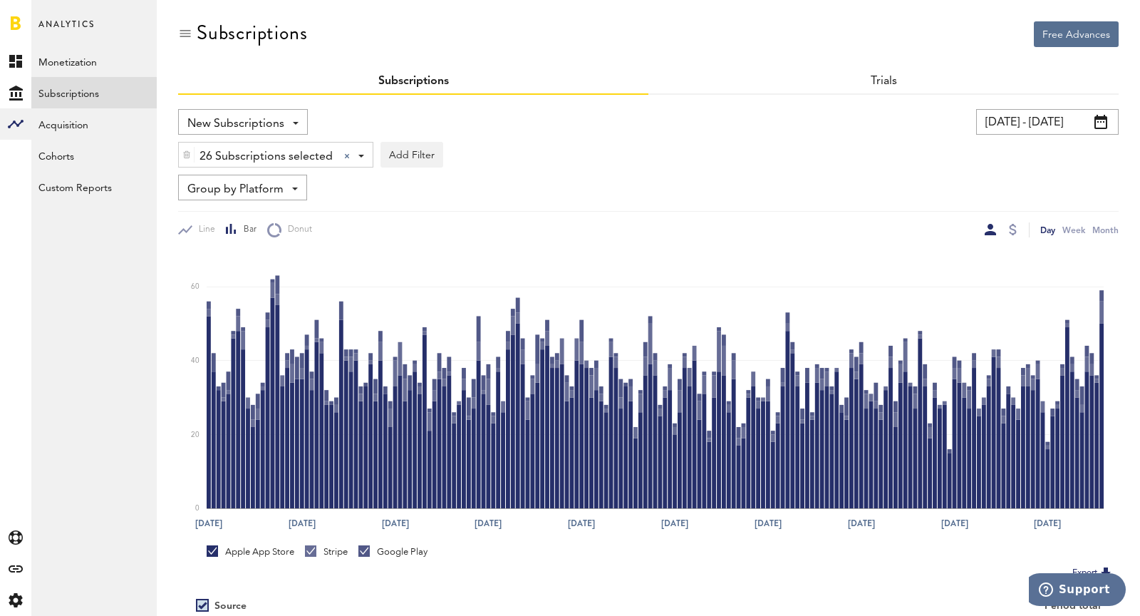
scroll to position [160, 0]
